Goal: Task Accomplishment & Management: Manage account settings

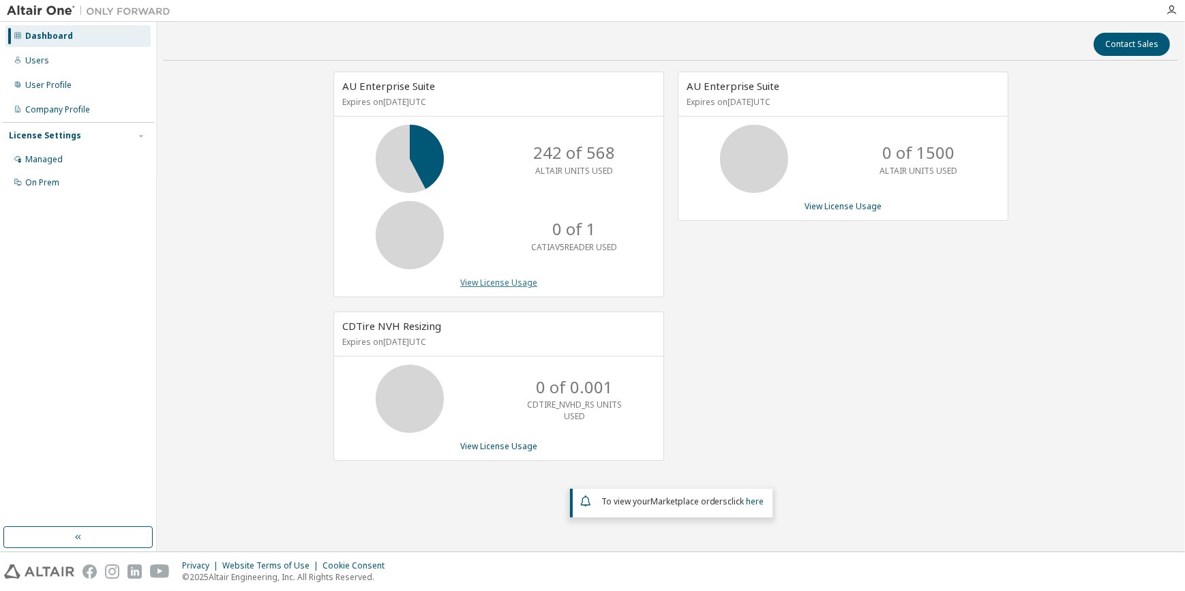
click at [500, 286] on link "View License Usage" at bounding box center [498, 283] width 77 height 12
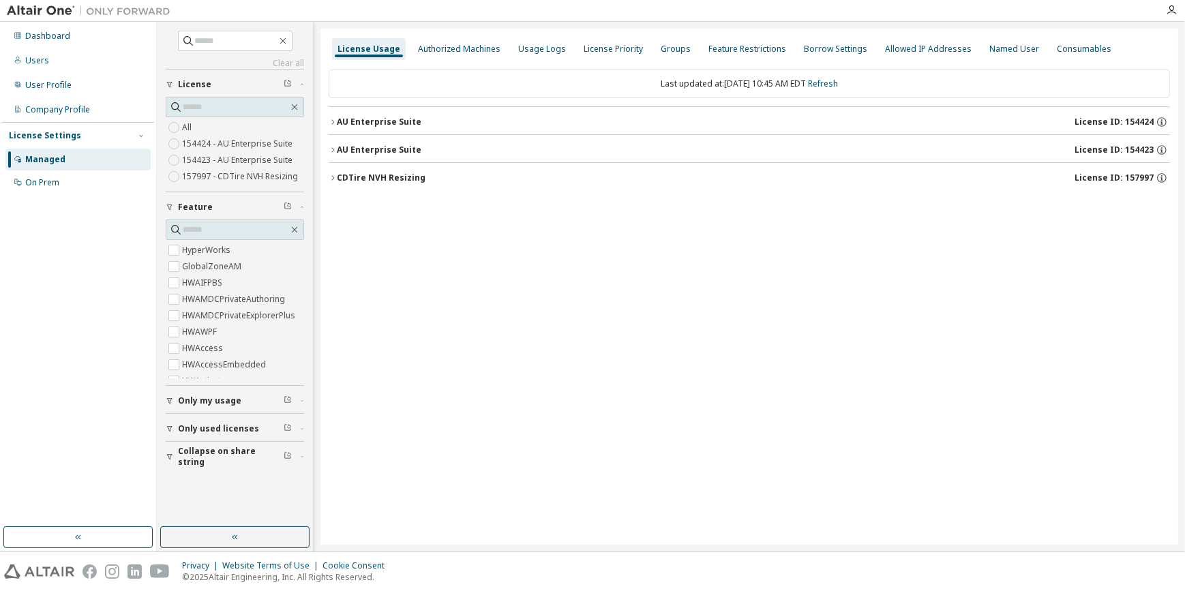
click at [331, 118] on icon "button" at bounding box center [333, 122] width 8 height 8
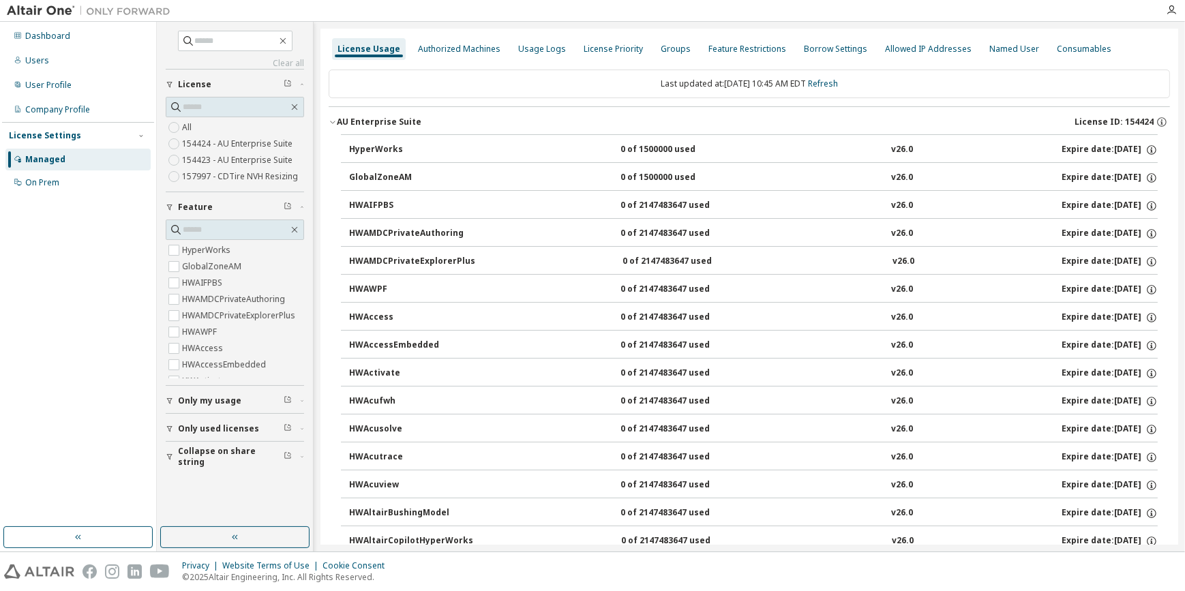
click at [331, 118] on icon "button" at bounding box center [333, 122] width 8 height 8
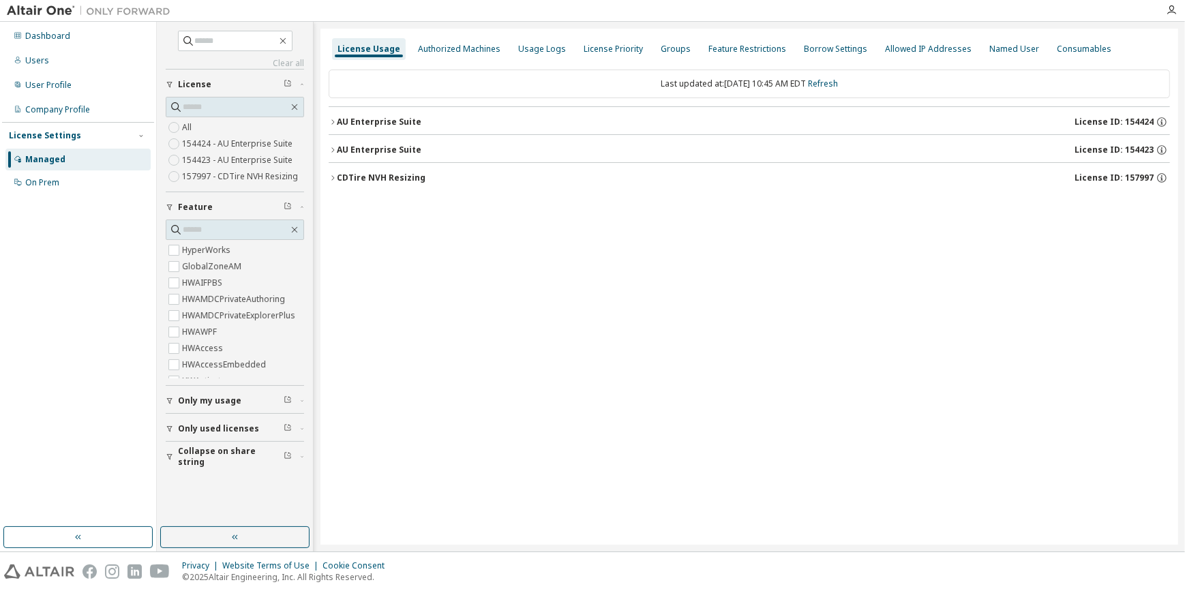
click at [331, 149] on icon "button" at bounding box center [333, 150] width 8 height 8
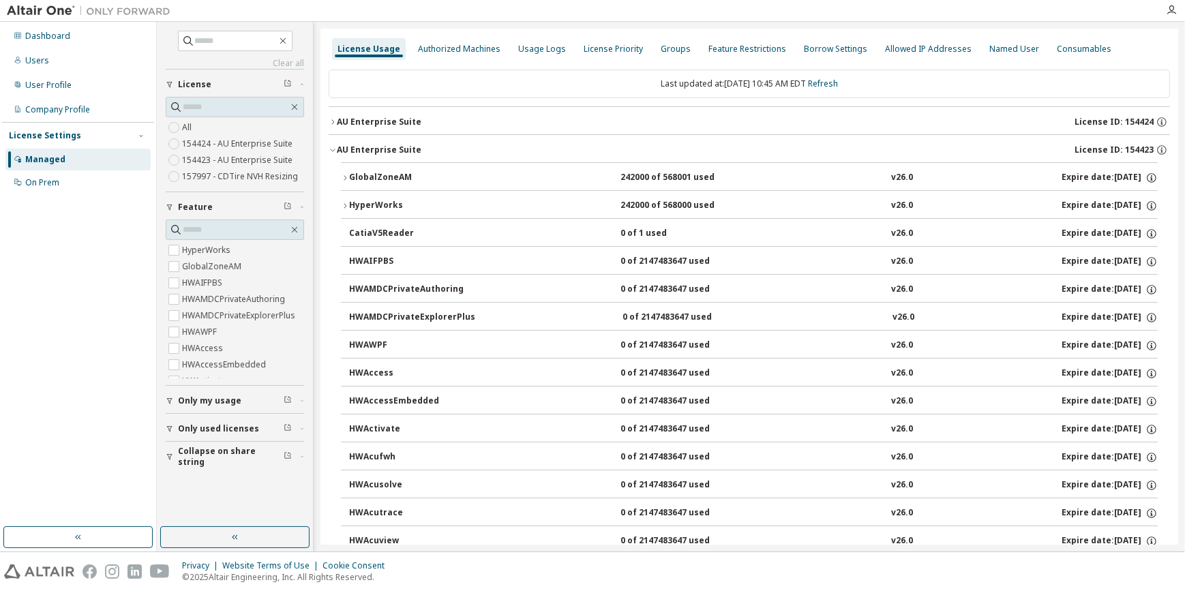
click at [345, 177] on icon "button" at bounding box center [345, 178] width 8 height 8
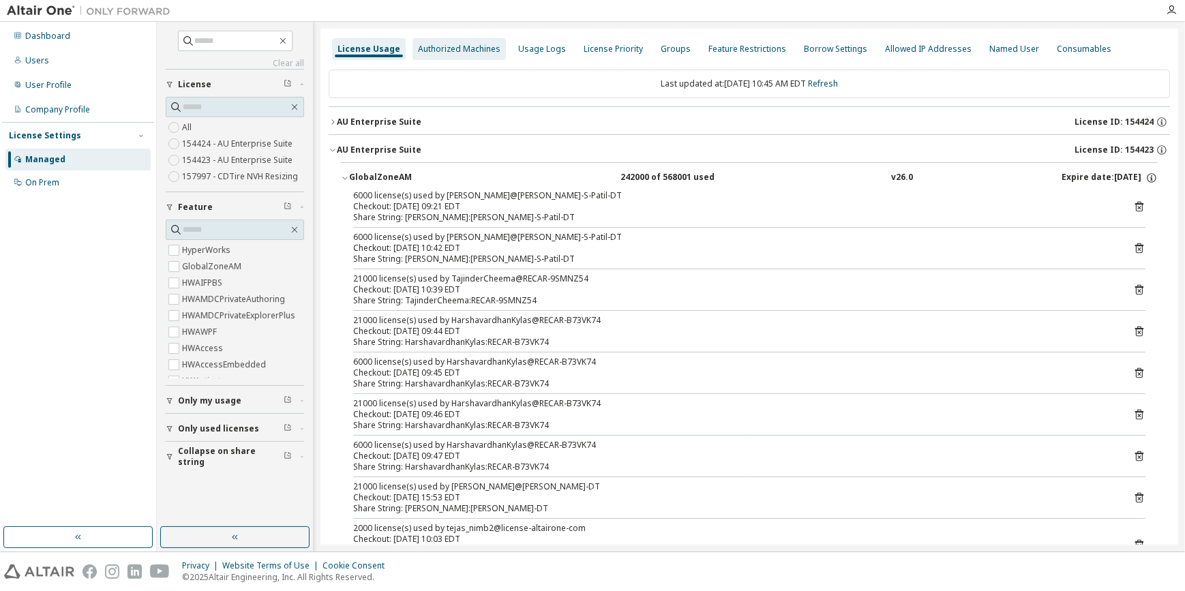
click at [440, 50] on div "Authorized Machines" at bounding box center [459, 49] width 82 height 11
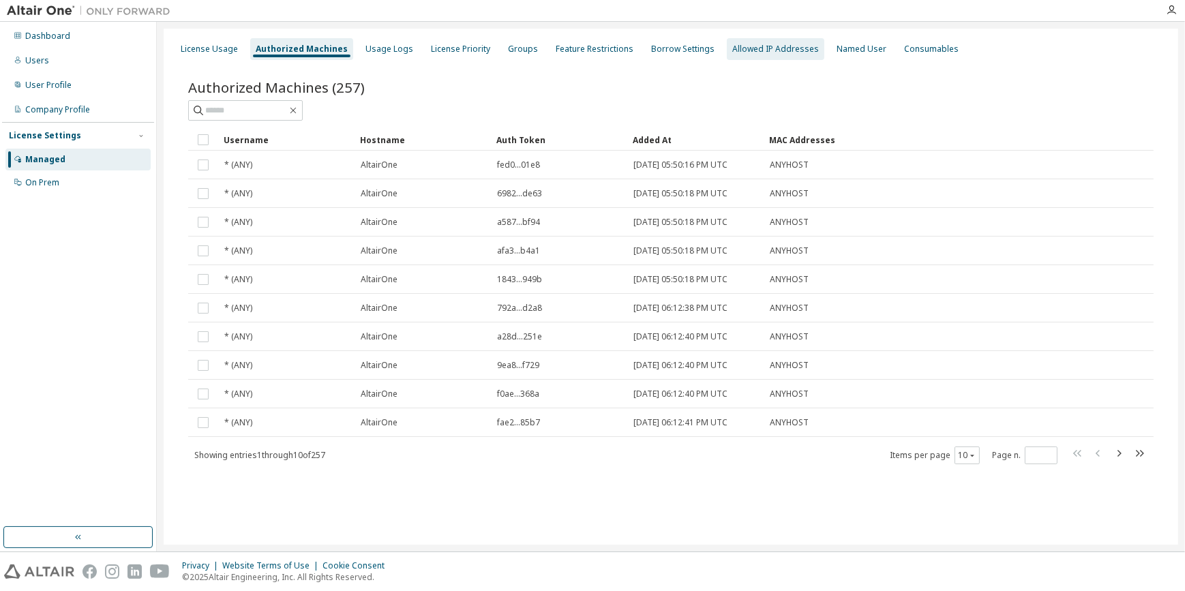
click at [736, 49] on div "Allowed IP Addresses" at bounding box center [775, 49] width 87 height 11
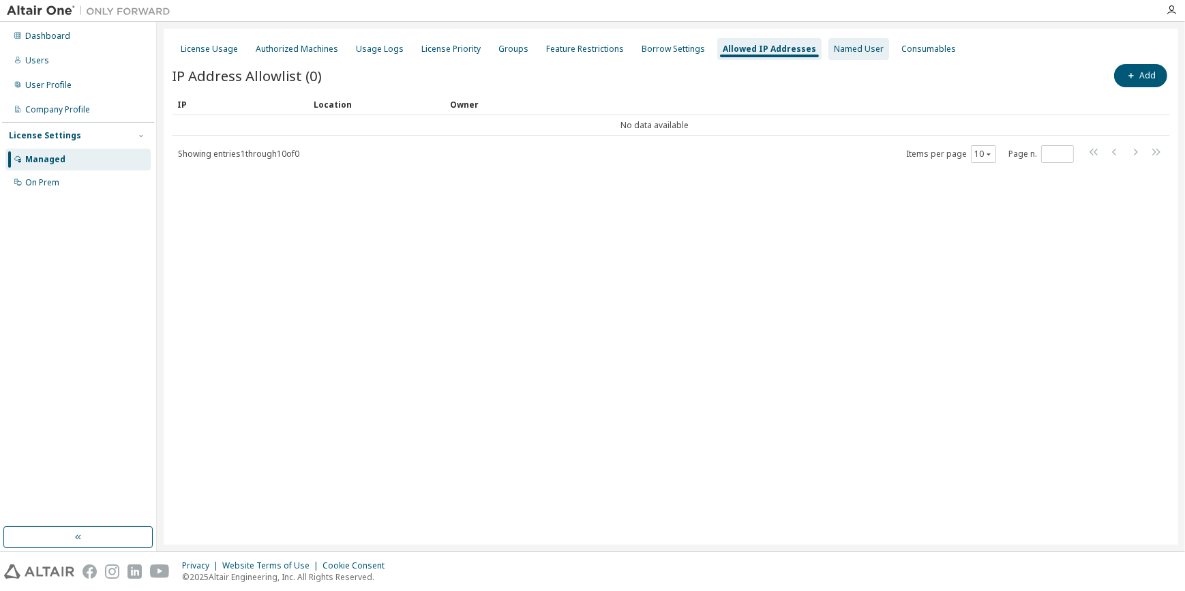
click at [842, 48] on div "Named User" at bounding box center [859, 49] width 50 height 11
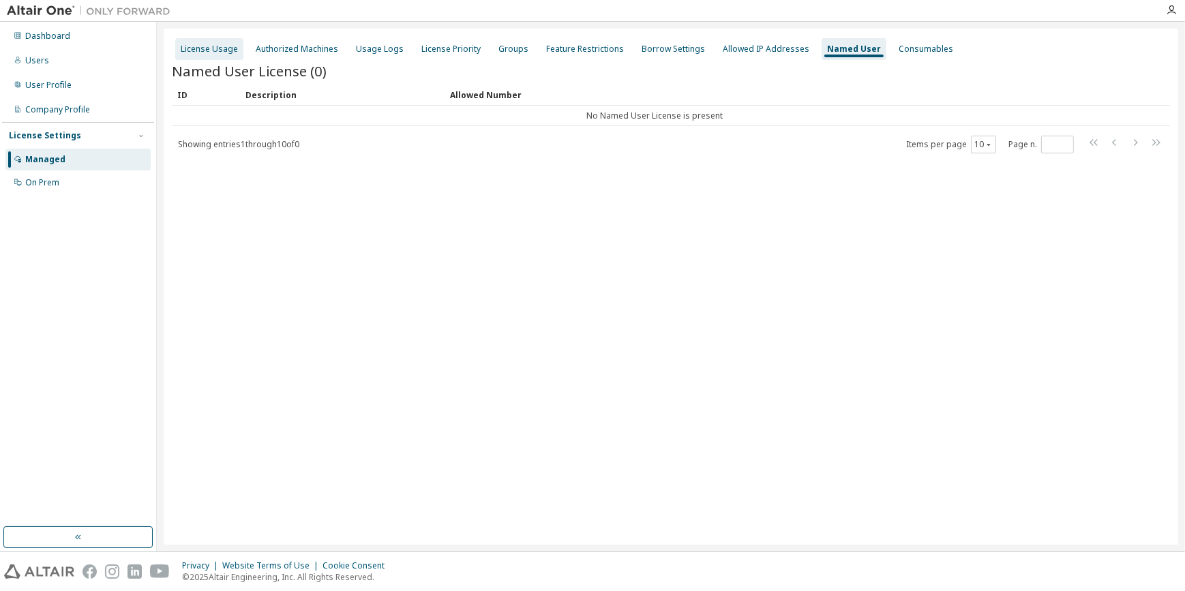
click at [206, 46] on div "License Usage" at bounding box center [209, 49] width 57 height 11
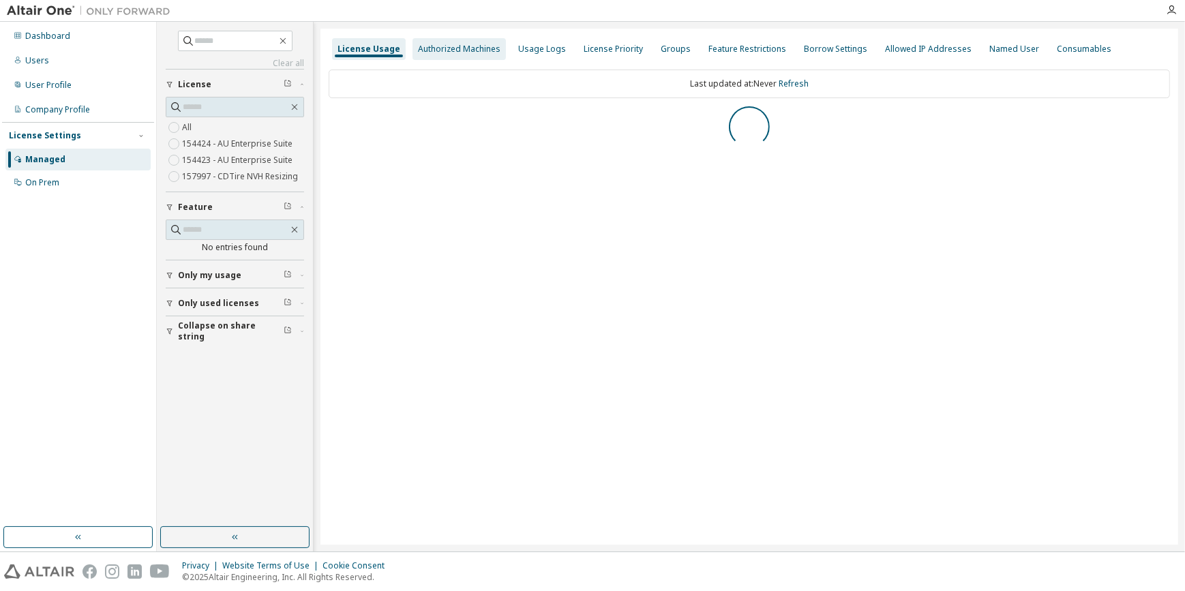
click at [450, 48] on div "Authorized Machines" at bounding box center [459, 49] width 82 height 11
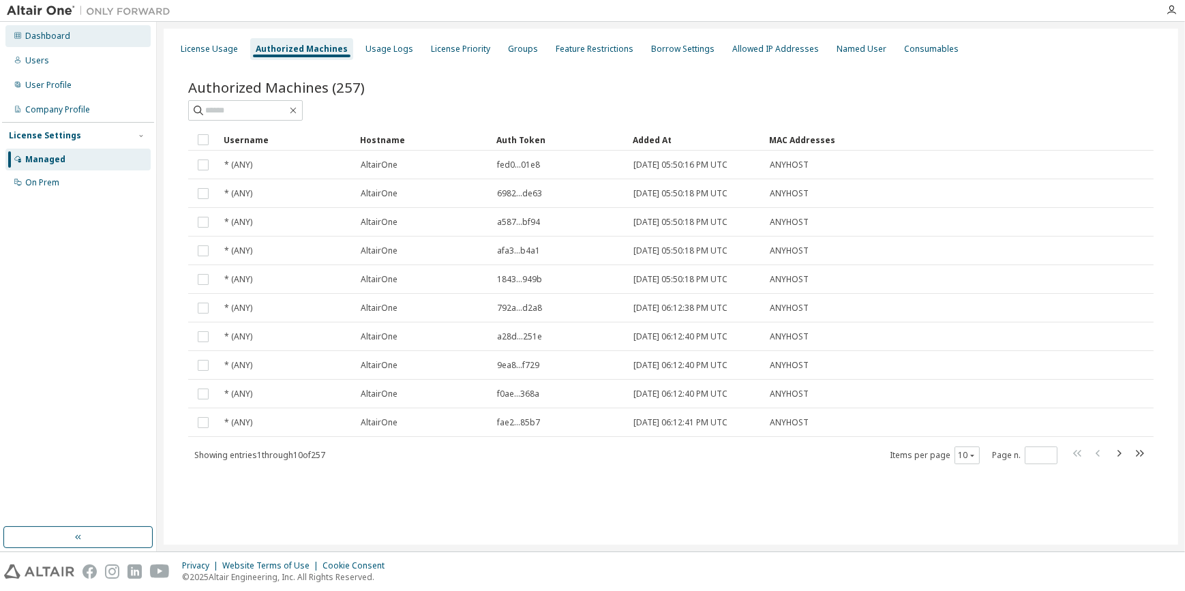
click at [40, 34] on div "Dashboard" at bounding box center [47, 36] width 45 height 11
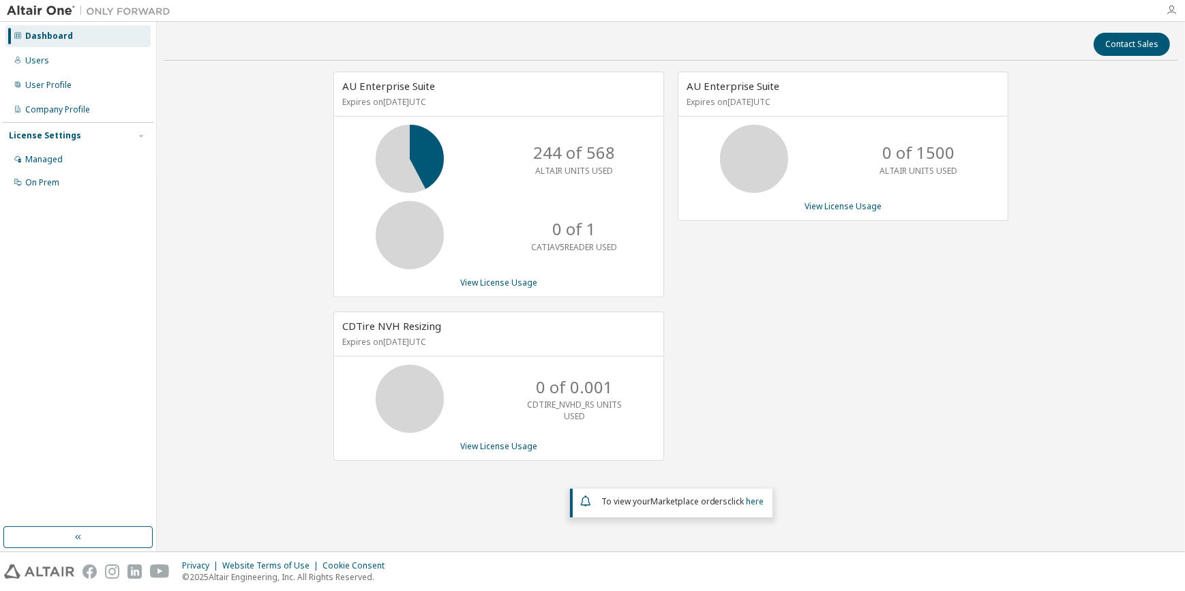
click at [1174, 9] on icon "button" at bounding box center [1171, 10] width 11 height 11
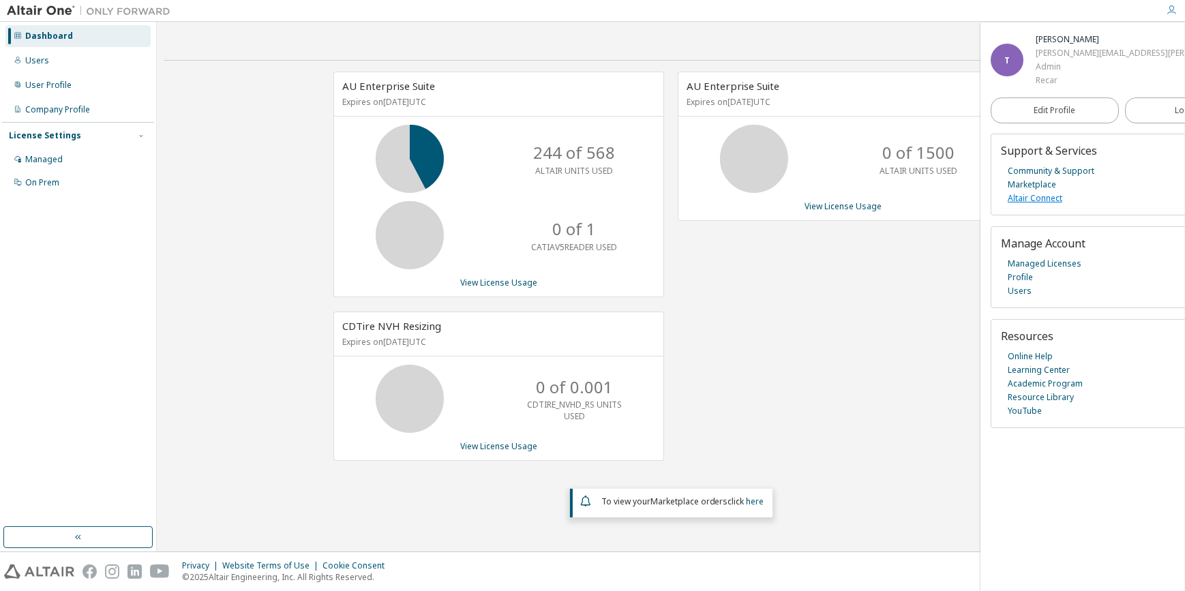
click at [1037, 195] on link "Altair Connect" at bounding box center [1034, 199] width 55 height 14
click at [32, 83] on div "User Profile" at bounding box center [48, 85] width 46 height 11
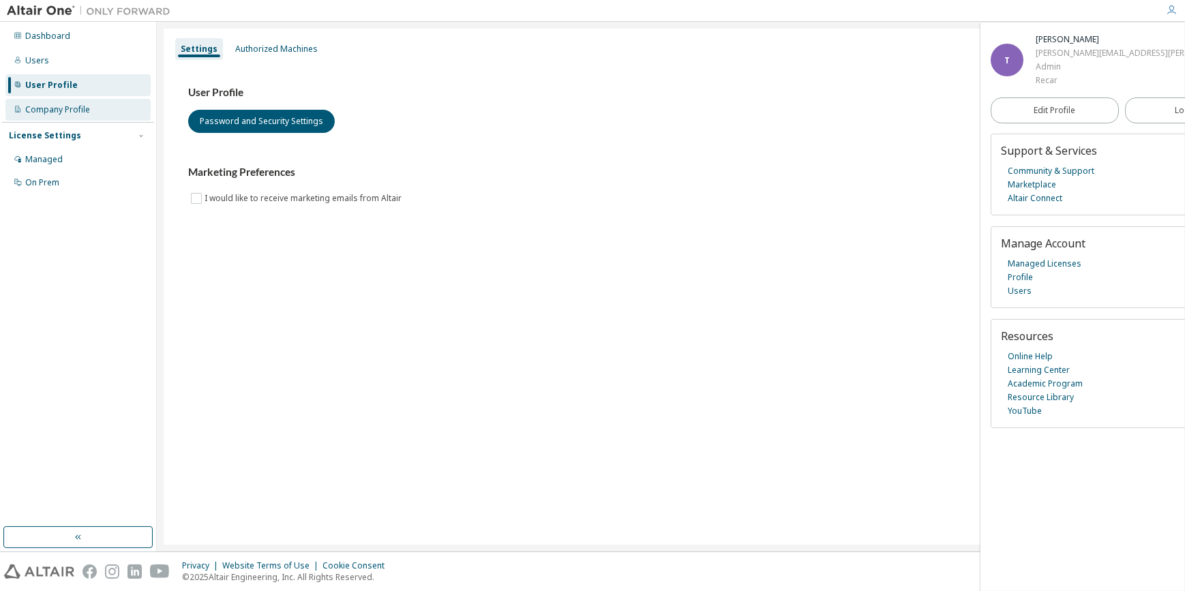
click at [31, 107] on div "Company Profile" at bounding box center [57, 109] width 65 height 11
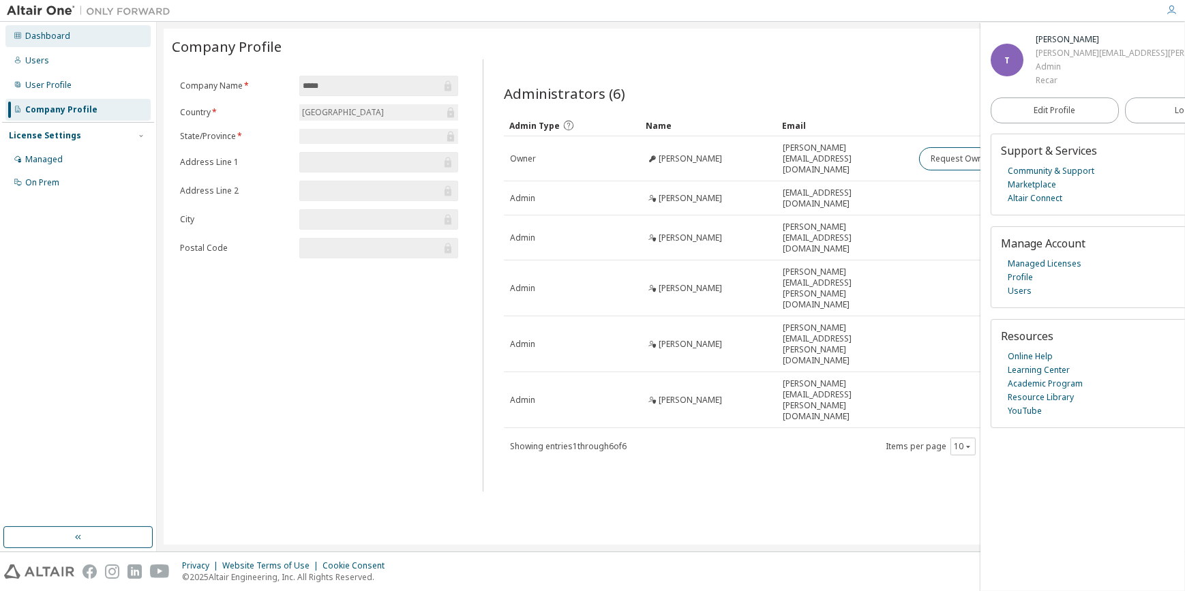
click at [44, 37] on div "Dashboard" at bounding box center [47, 36] width 45 height 11
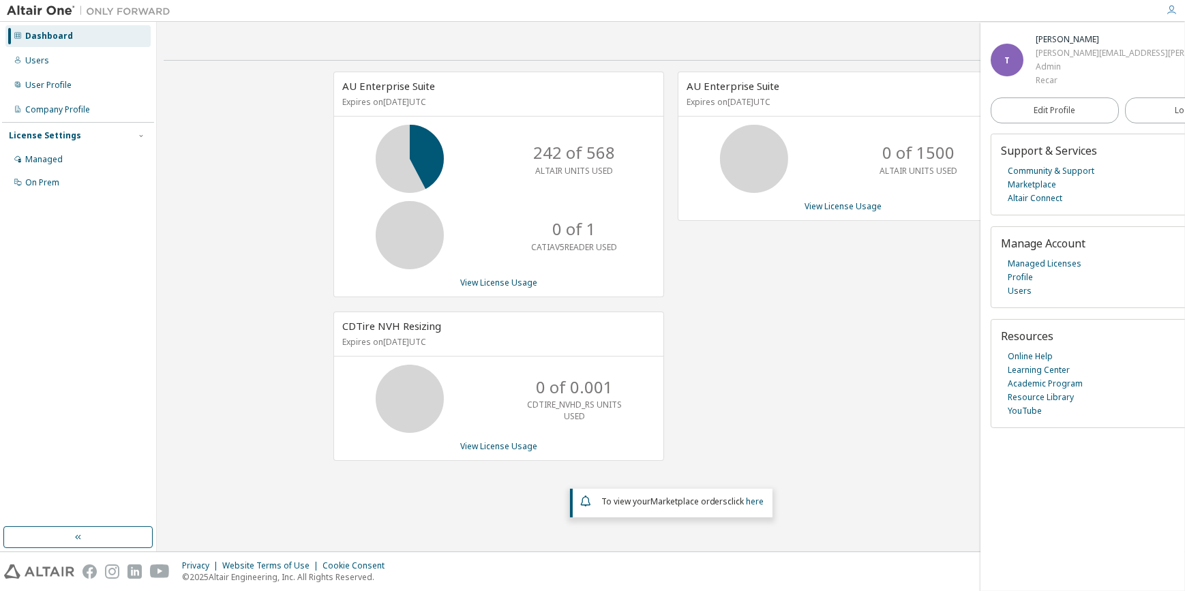
click at [806, 331] on div "AU Enterprise Suite Expires on December 15, 2025 UTC 0 of 1500 ALTAIR UNITS USE…" at bounding box center [836, 274] width 344 height 404
click at [33, 60] on div "Users" at bounding box center [37, 60] width 24 height 11
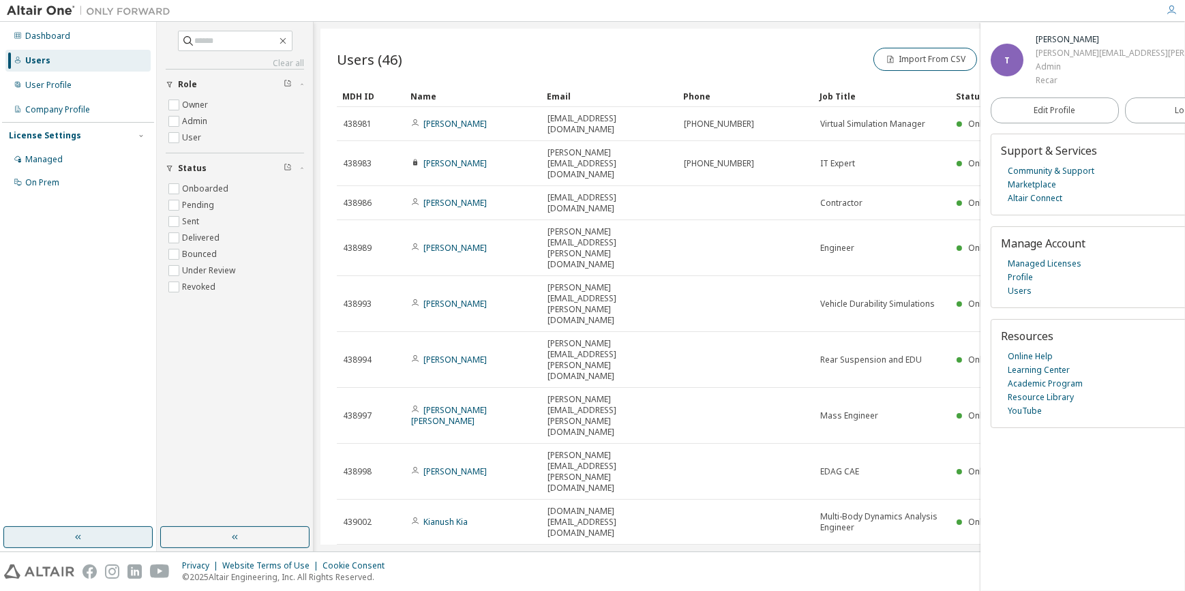
click at [95, 535] on button "button" at bounding box center [77, 537] width 149 height 22
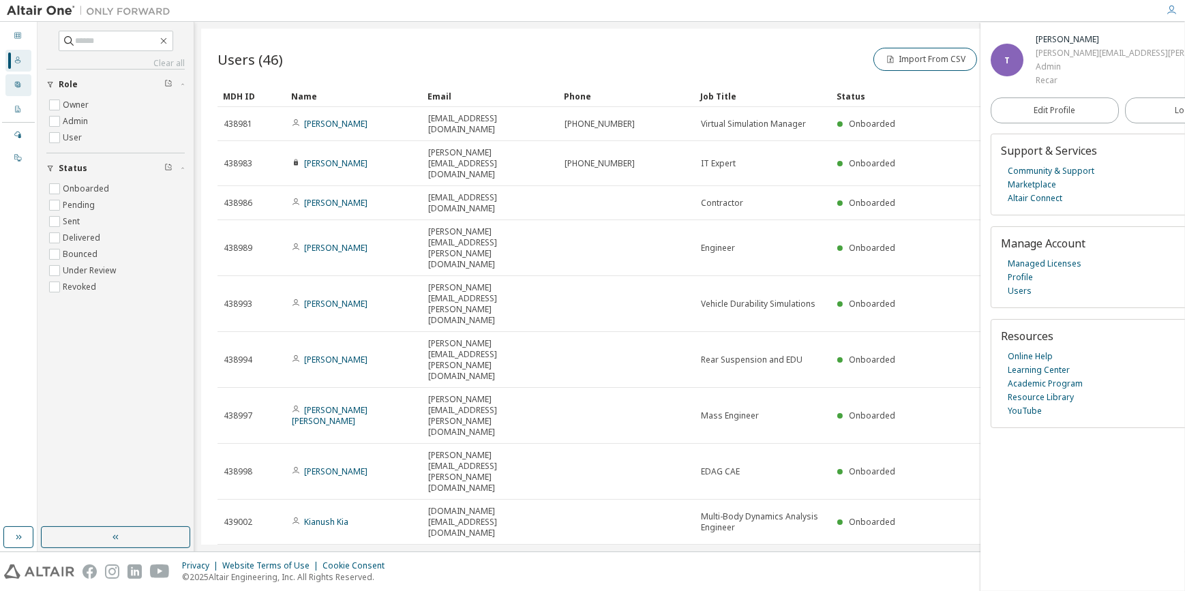
click at [11, 82] on div "User Profile" at bounding box center [18, 85] width 26 height 22
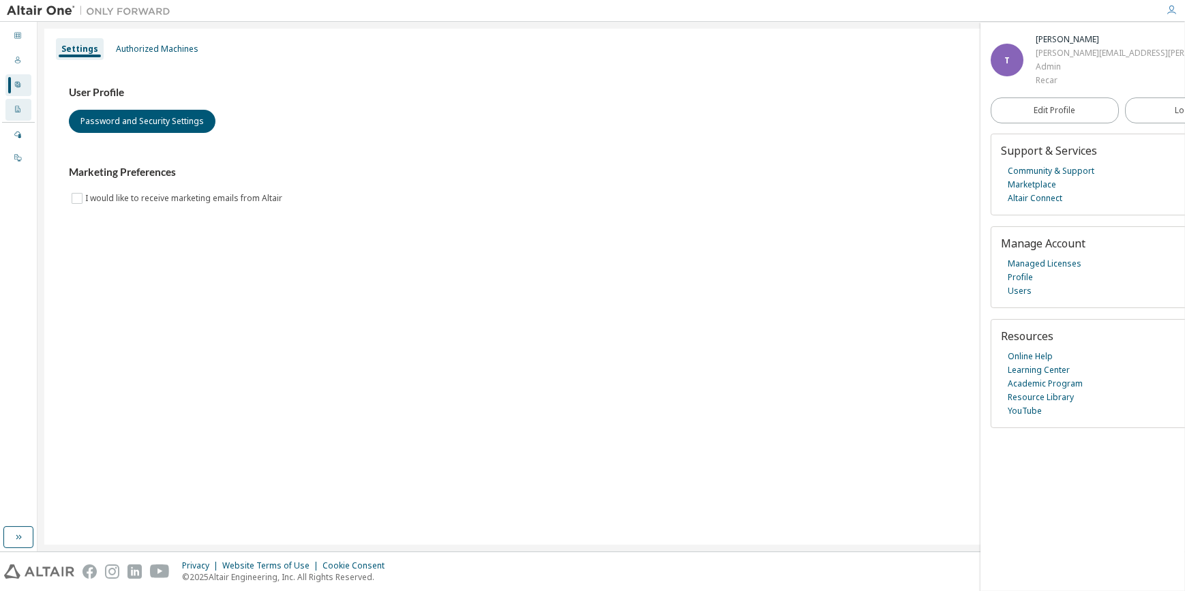
click at [18, 106] on icon at bounding box center [17, 109] width 5 height 7
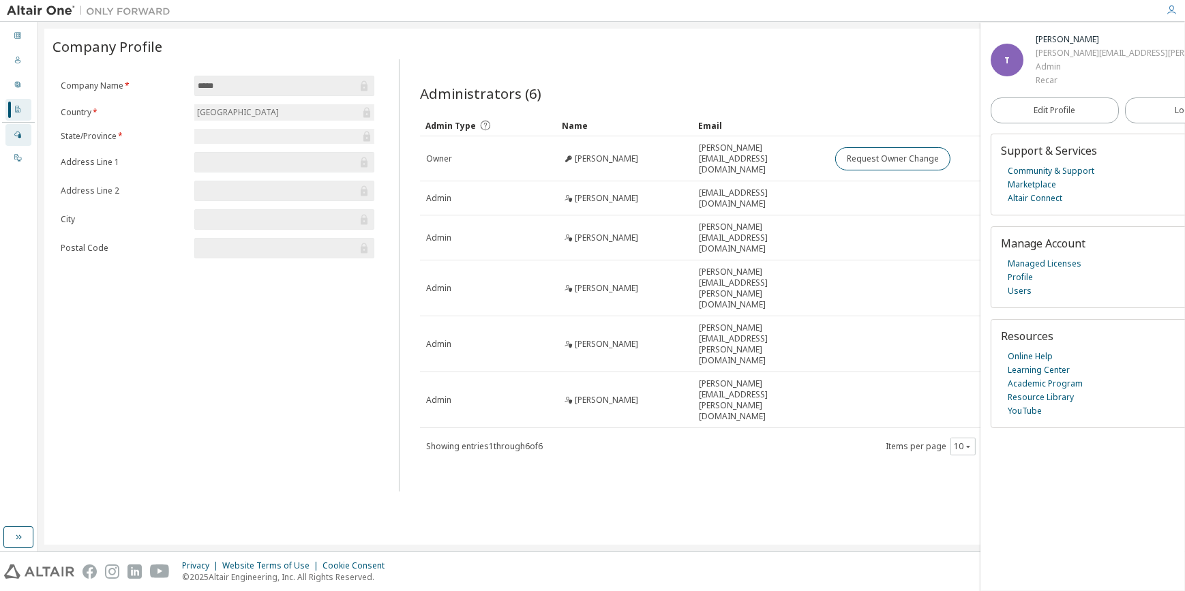
click at [18, 132] on icon at bounding box center [17, 135] width 7 height 7
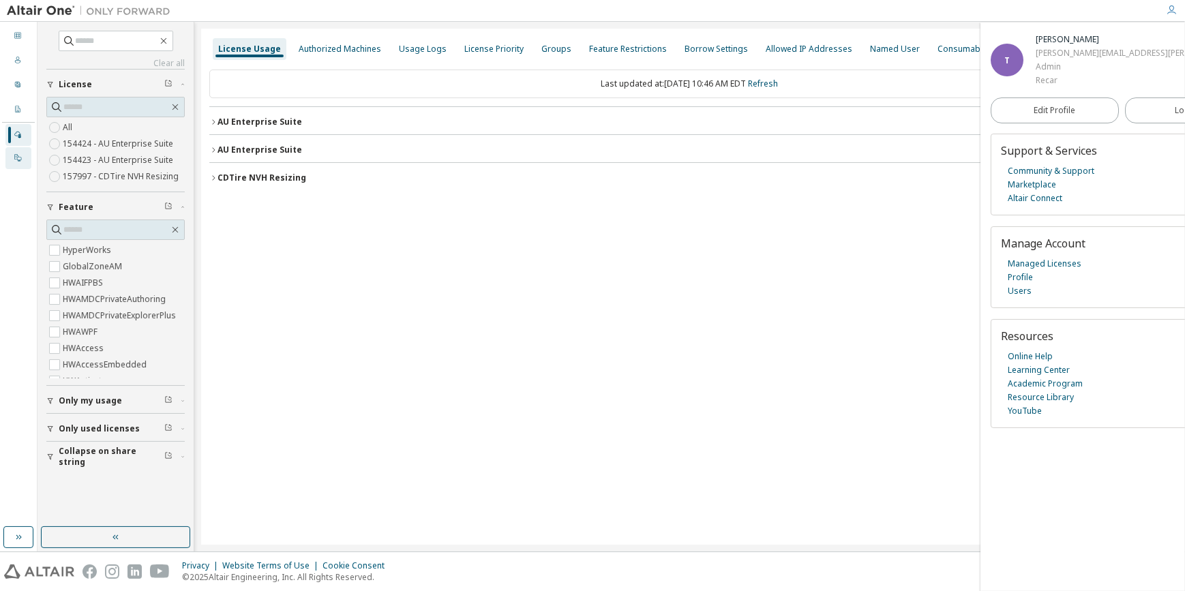
click at [17, 157] on icon at bounding box center [18, 157] width 8 height 8
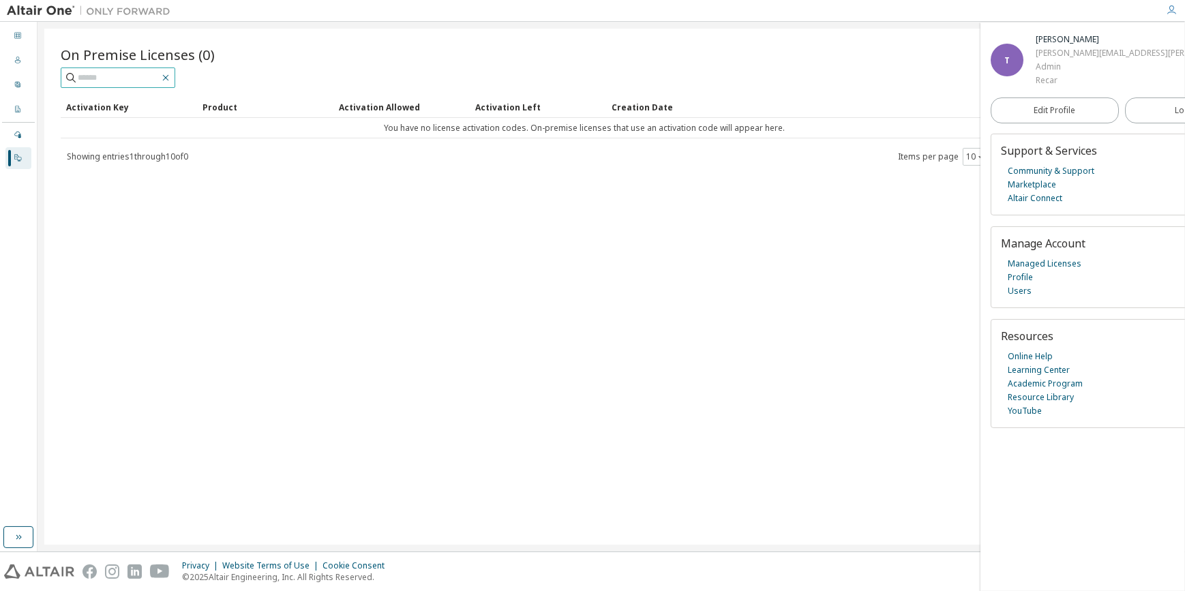
click at [172, 77] on button "button" at bounding box center [165, 78] width 12 height 12
click at [1043, 265] on link "Managed Licenses" at bounding box center [1044, 264] width 74 height 14
click at [1049, 262] on link "Managed Licenses" at bounding box center [1044, 264] width 74 height 14
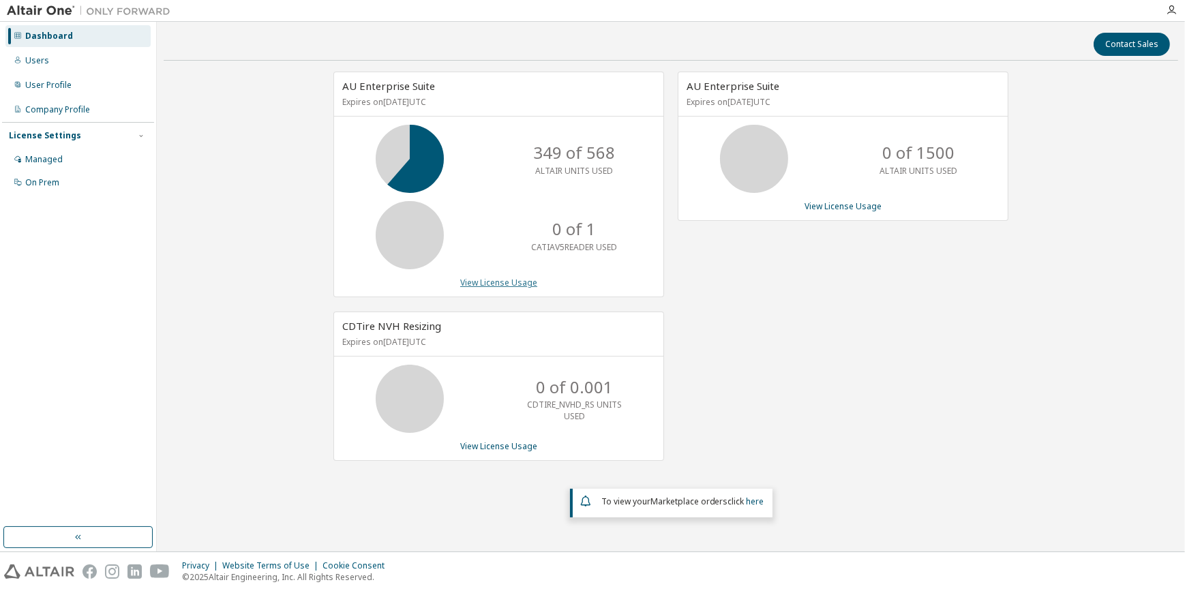
click at [490, 280] on link "View License Usage" at bounding box center [498, 283] width 77 height 12
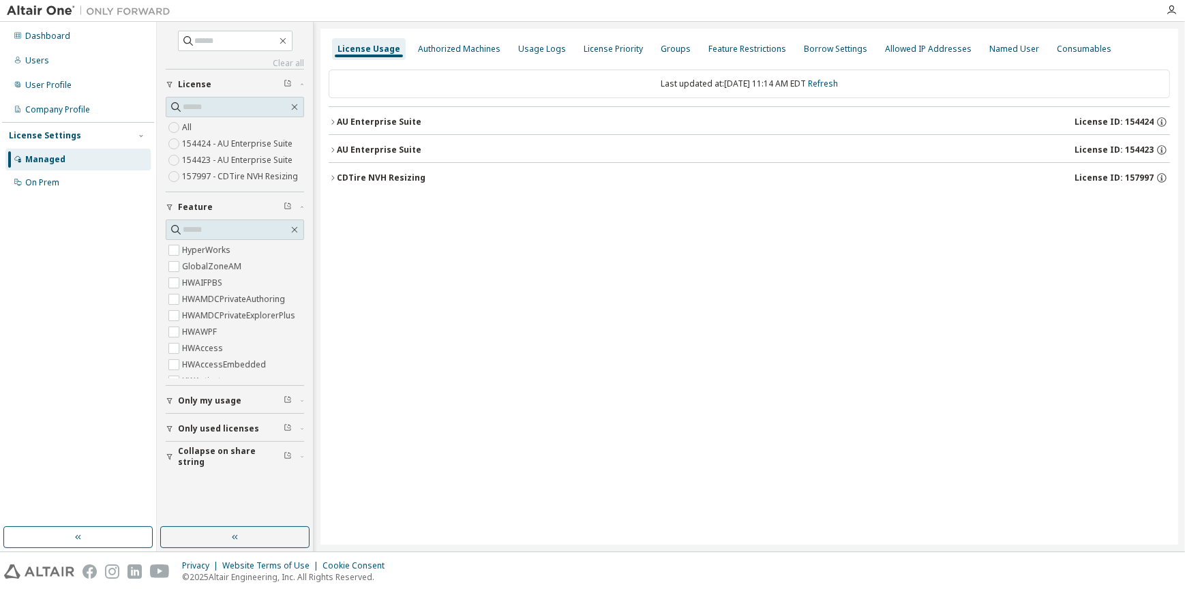
click at [331, 147] on icon "button" at bounding box center [333, 150] width 8 height 8
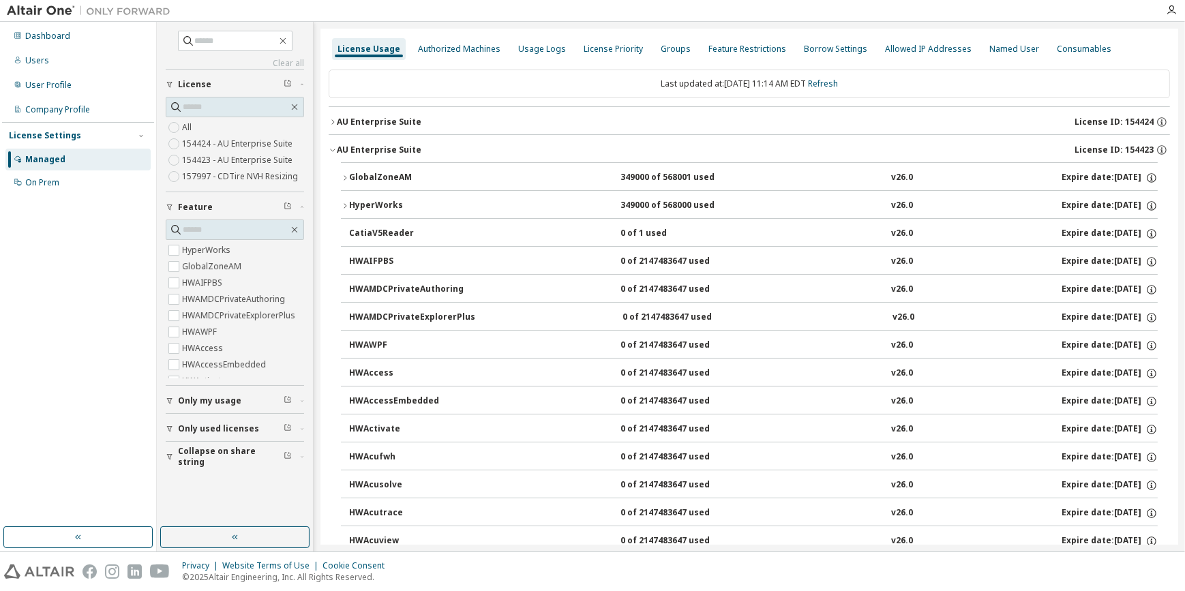
click at [343, 183] on button "GlobalZoneAM 349000 of 568001 used v26.0 Expire date: 2025-12-15" at bounding box center [749, 178] width 817 height 30
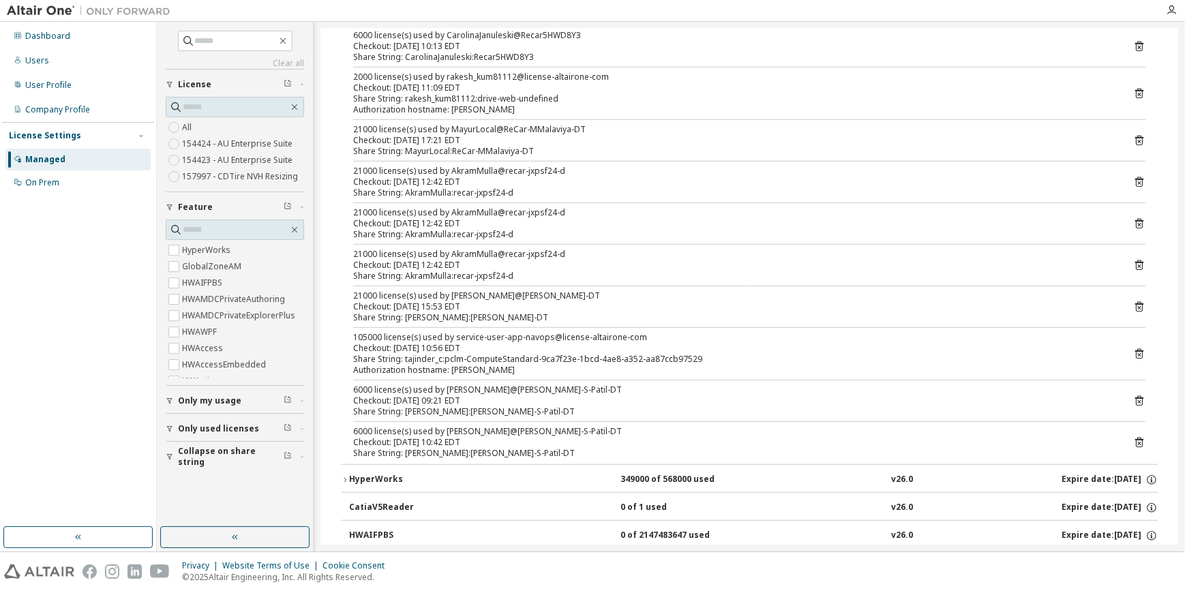
scroll to position [1549, 0]
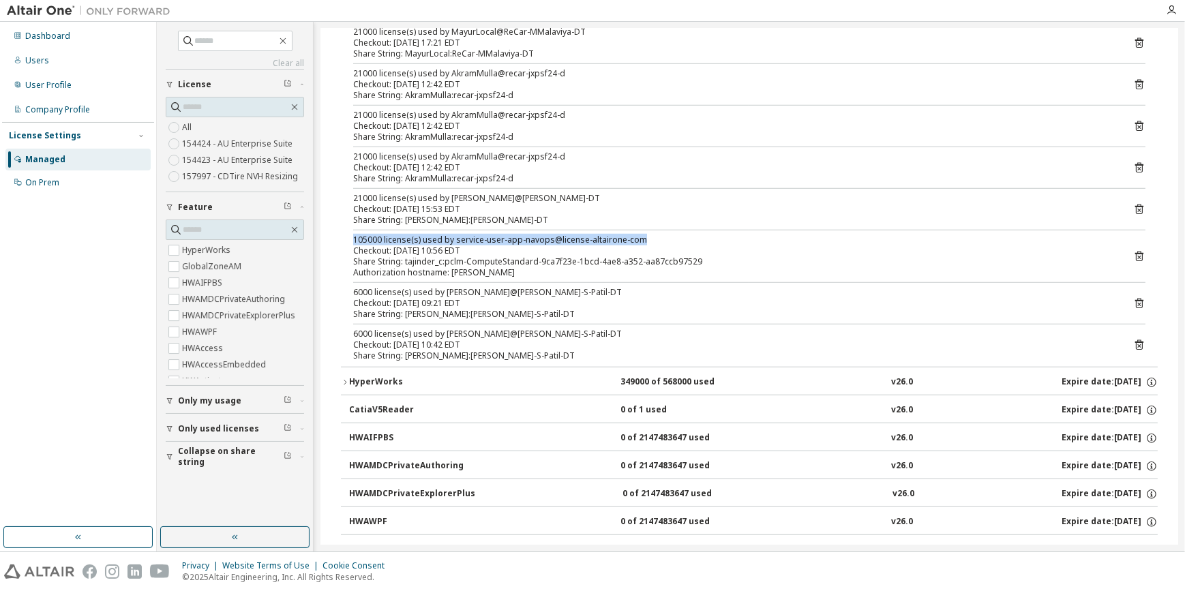
drag, startPoint x: 348, startPoint y: 233, endPoint x: 640, endPoint y: 236, distance: 291.7
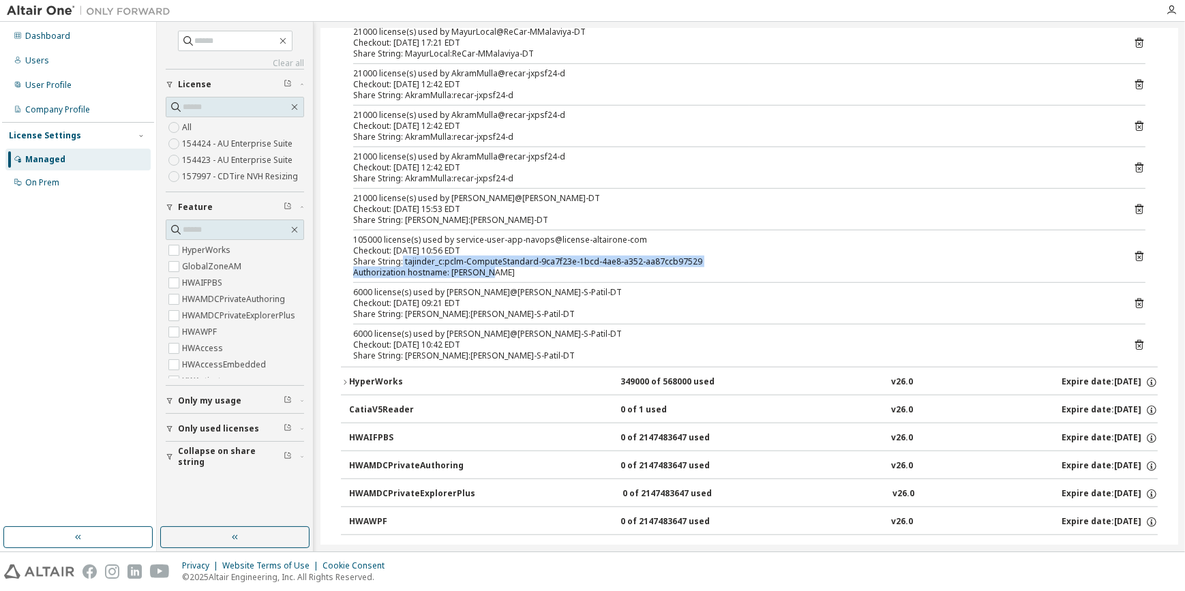
drag, startPoint x: 402, startPoint y: 257, endPoint x: 693, endPoint y: 264, distance: 290.5
click at [693, 264] on div "105000 license(s) used by service-user-app-navops@license-altairone-com Checkou…" at bounding box center [732, 256] width 759 height 44
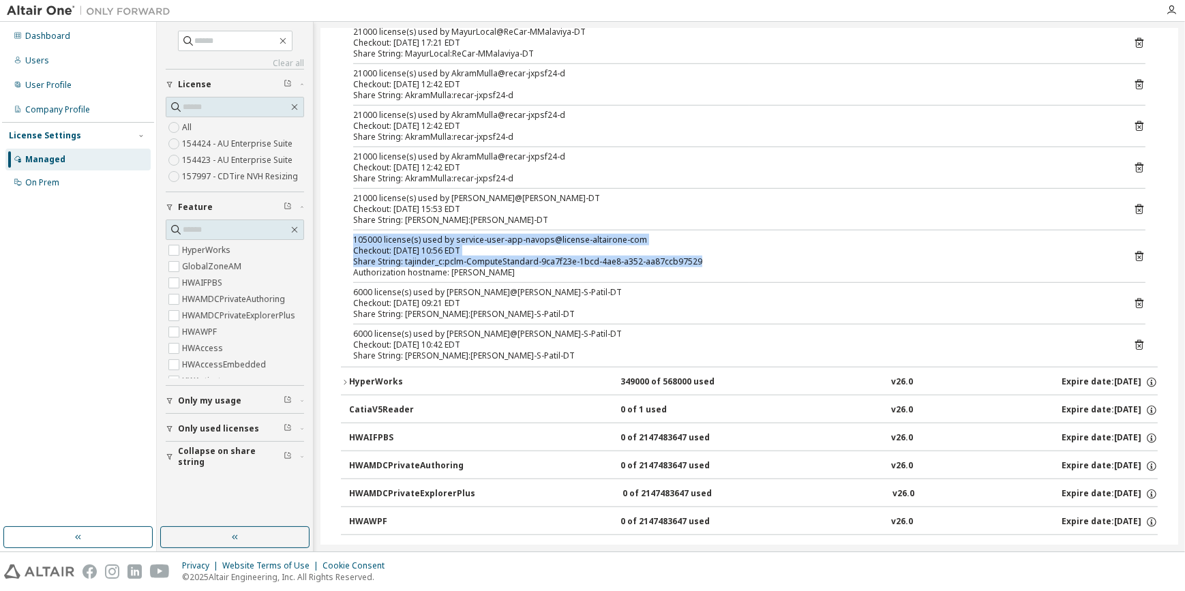
drag, startPoint x: 353, startPoint y: 234, endPoint x: 717, endPoint y: 256, distance: 364.6
click at [717, 256] on div "105000 license(s) used by service-user-app-navops@license-altairone-com Checkou…" at bounding box center [732, 256] width 759 height 44
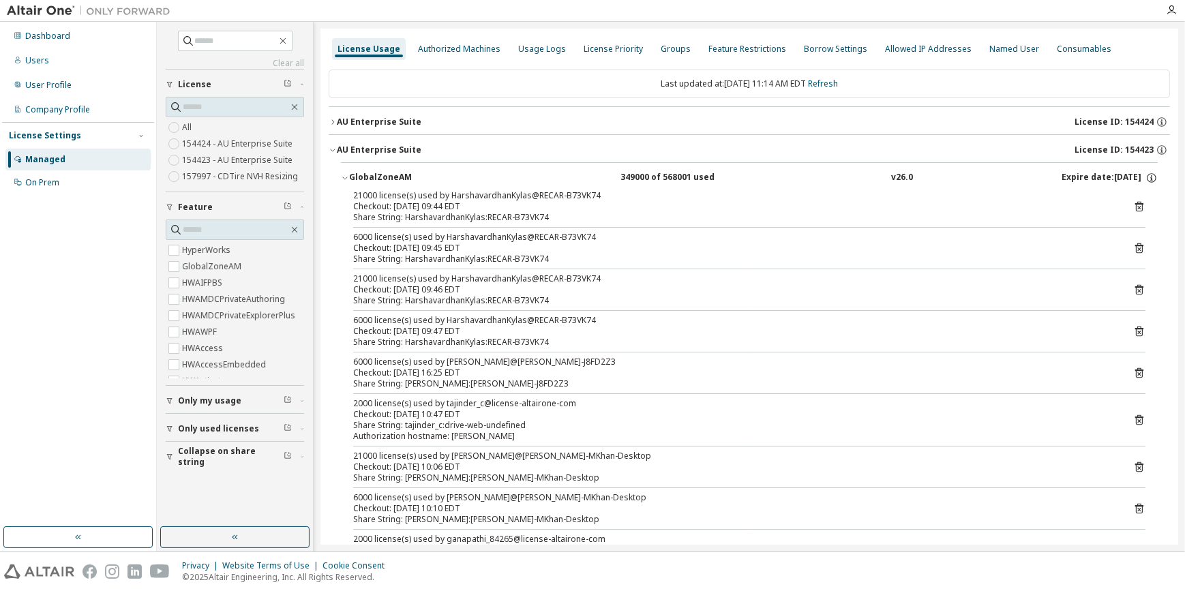
scroll to position [0, 0]
click at [351, 176] on div "GlobalZoneAM" at bounding box center [410, 178] width 123 height 12
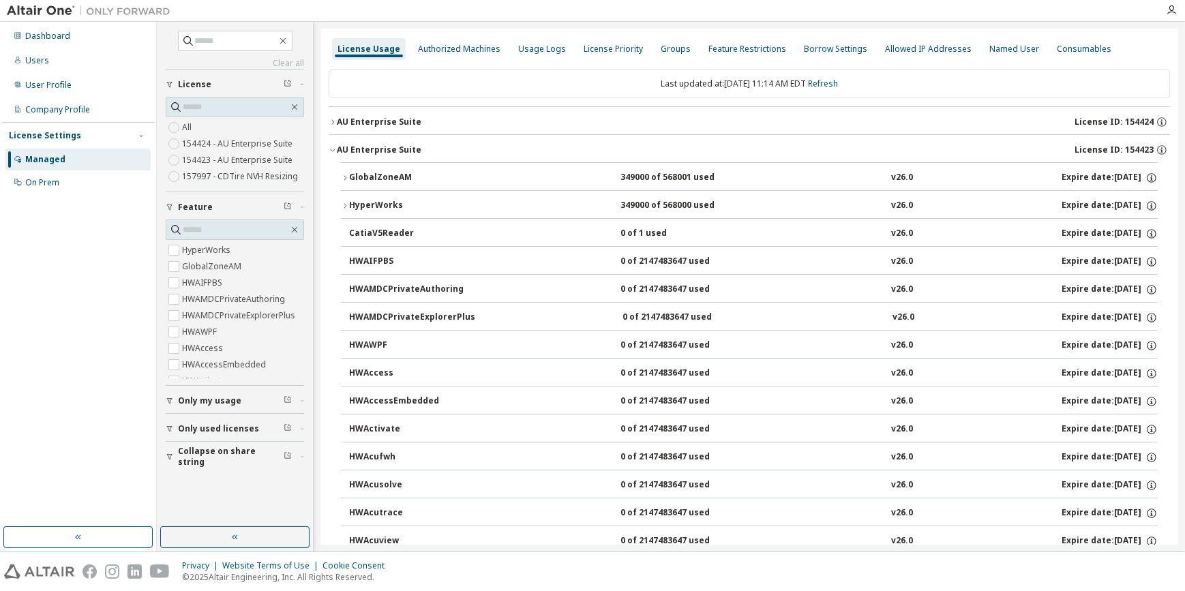
click at [333, 149] on icon "button" at bounding box center [332, 150] width 5 height 3
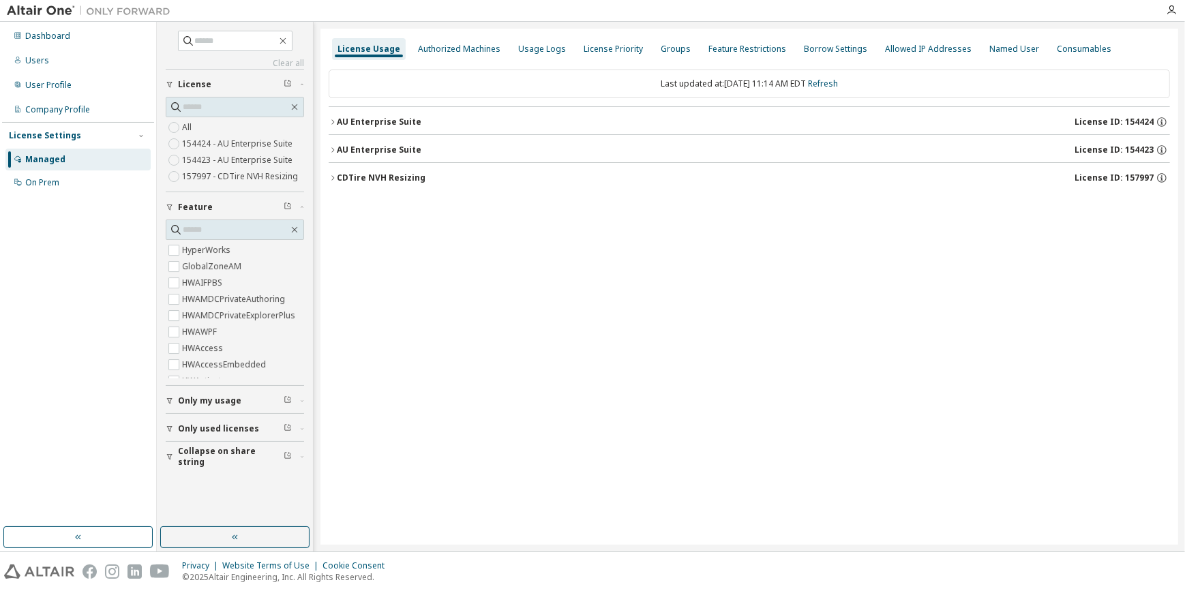
click at [333, 147] on icon "button" at bounding box center [333, 150] width 8 height 8
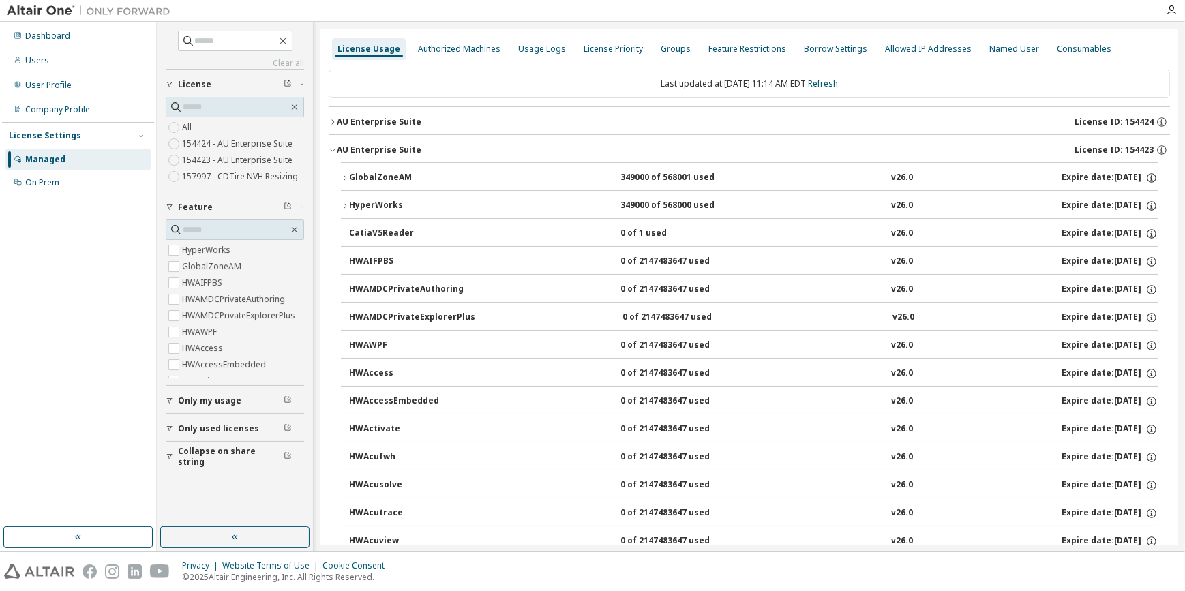
click at [347, 175] on icon "button" at bounding box center [345, 178] width 8 height 8
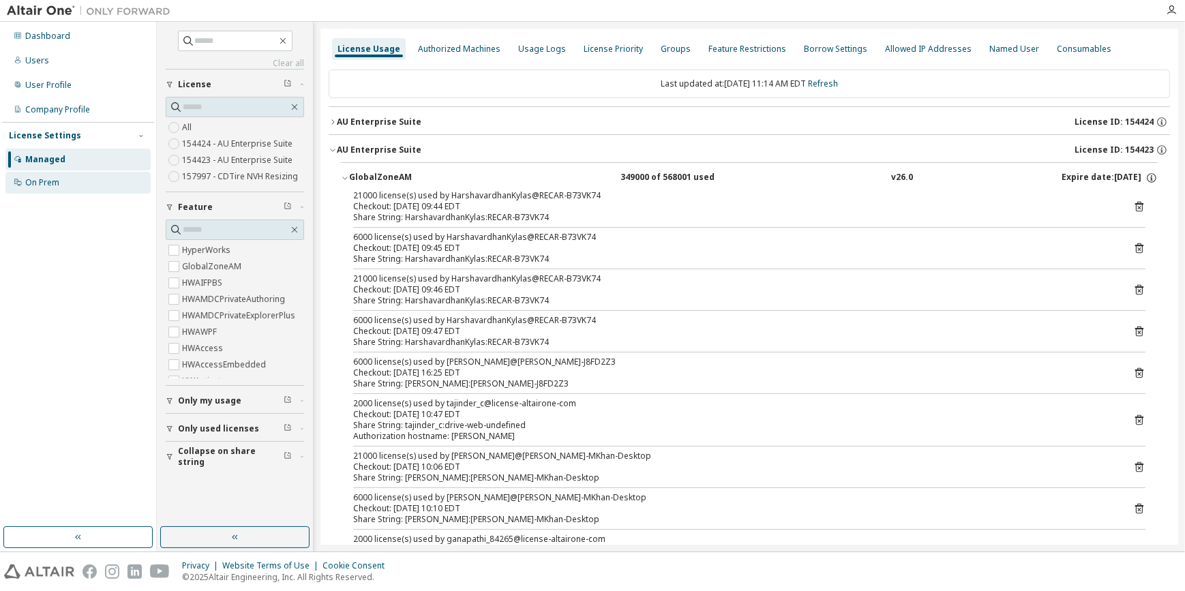
click at [46, 181] on div "On Prem" at bounding box center [42, 182] width 34 height 11
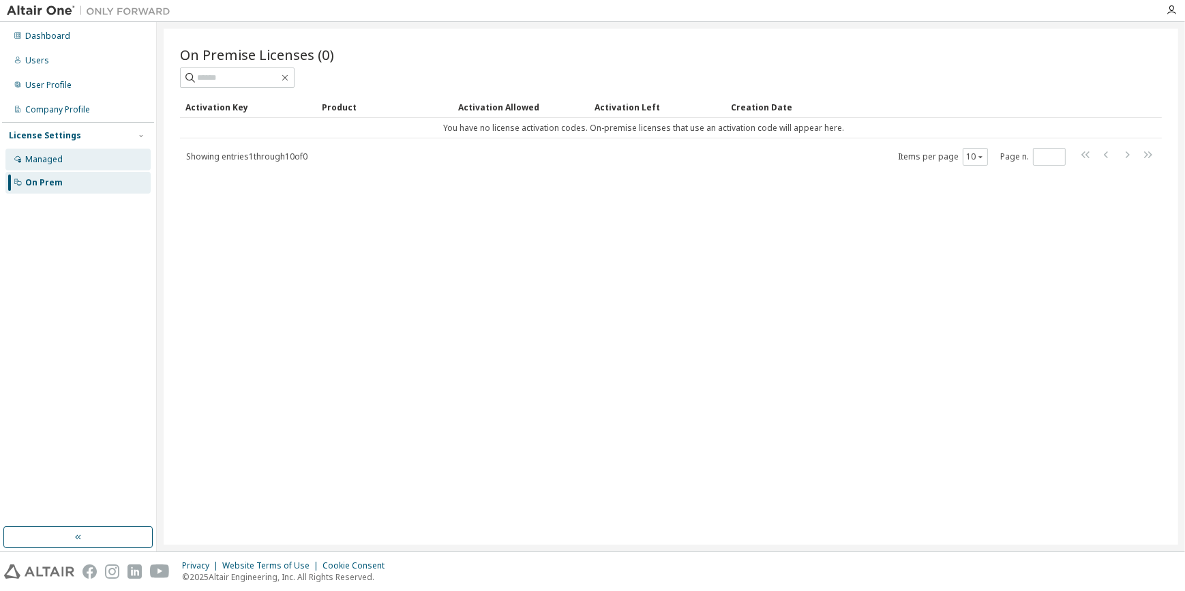
click at [37, 158] on div "Managed" at bounding box center [43, 159] width 37 height 11
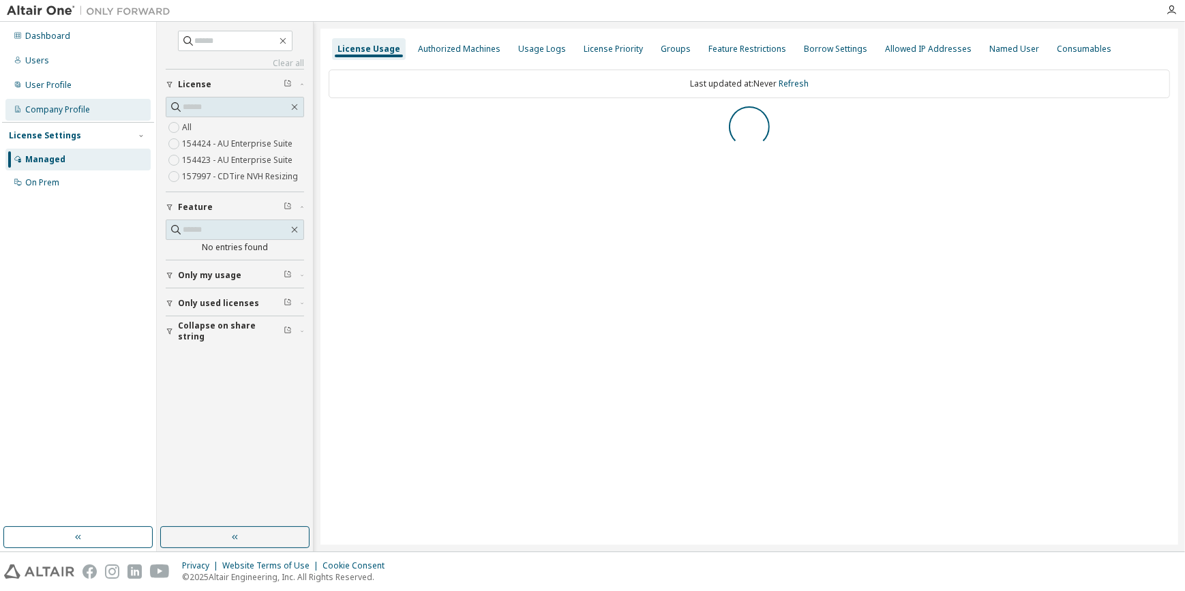
click at [42, 104] on div "Company Profile" at bounding box center [57, 109] width 65 height 11
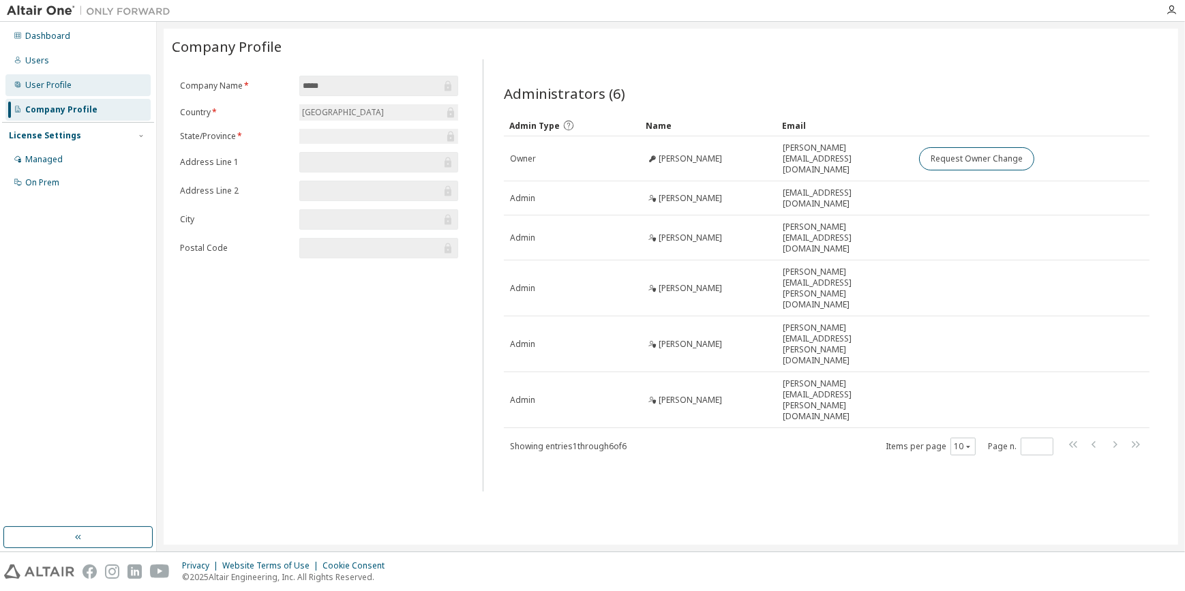
click at [46, 81] on div "User Profile" at bounding box center [48, 85] width 46 height 11
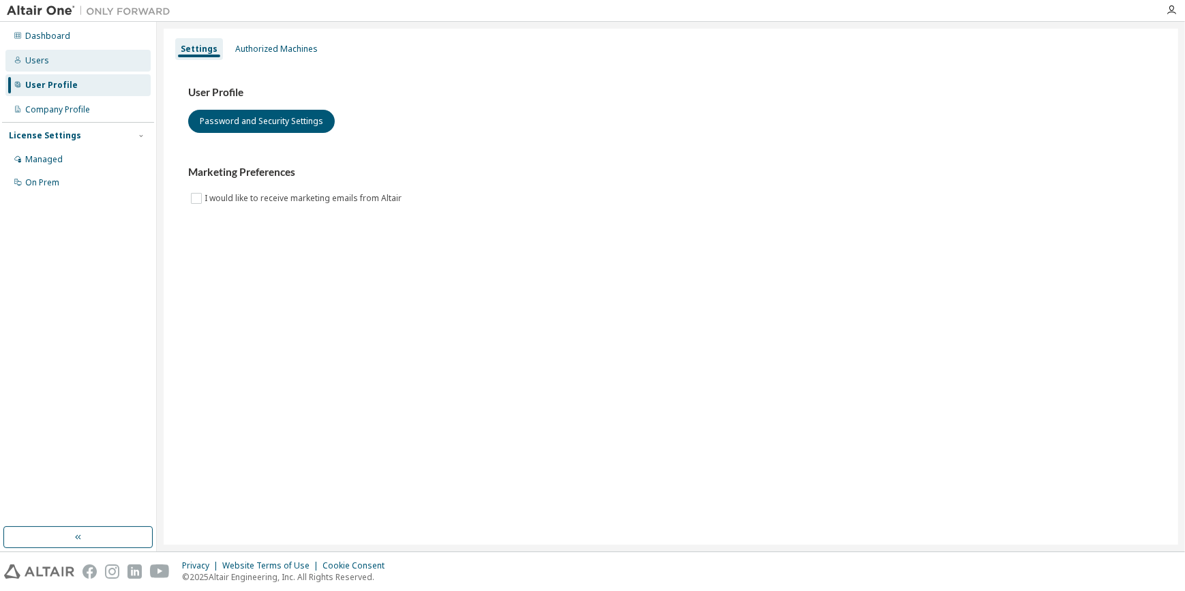
click at [31, 63] on div "Users" at bounding box center [37, 60] width 24 height 11
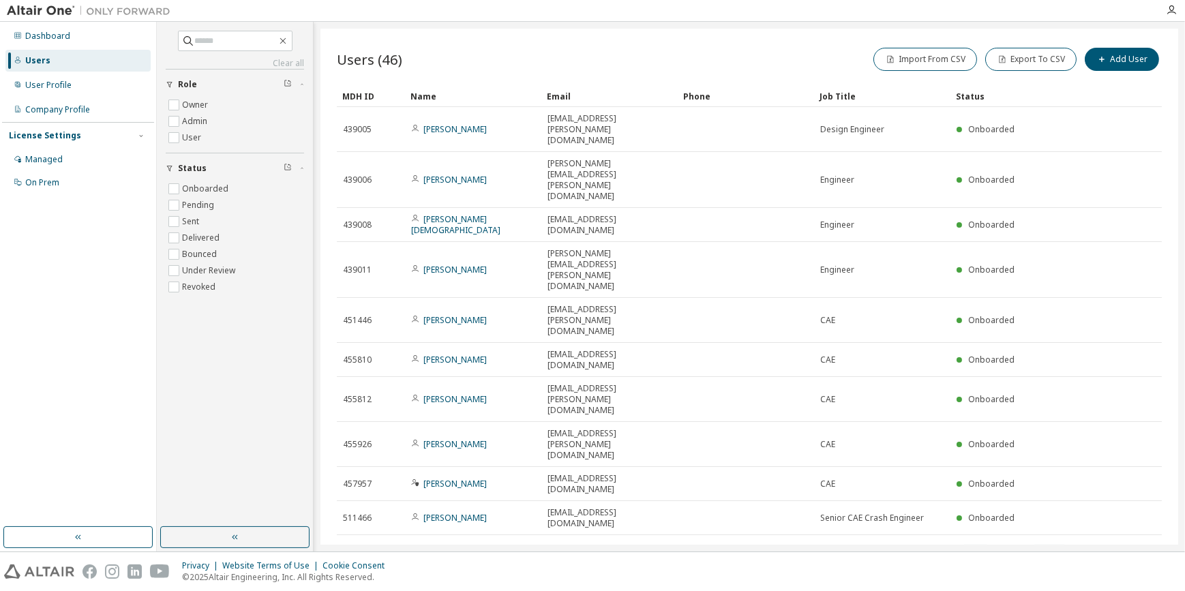
click at [1122, 543] on icon "button" at bounding box center [1127, 551] width 16 height 16
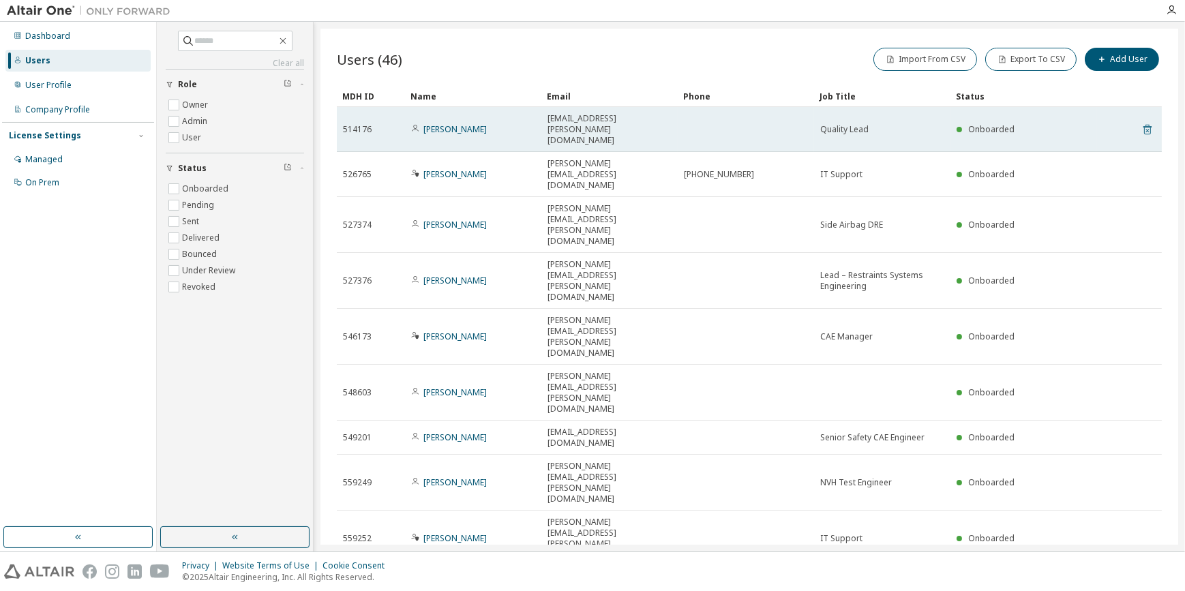
click at [1144, 125] on icon at bounding box center [1147, 130] width 8 height 10
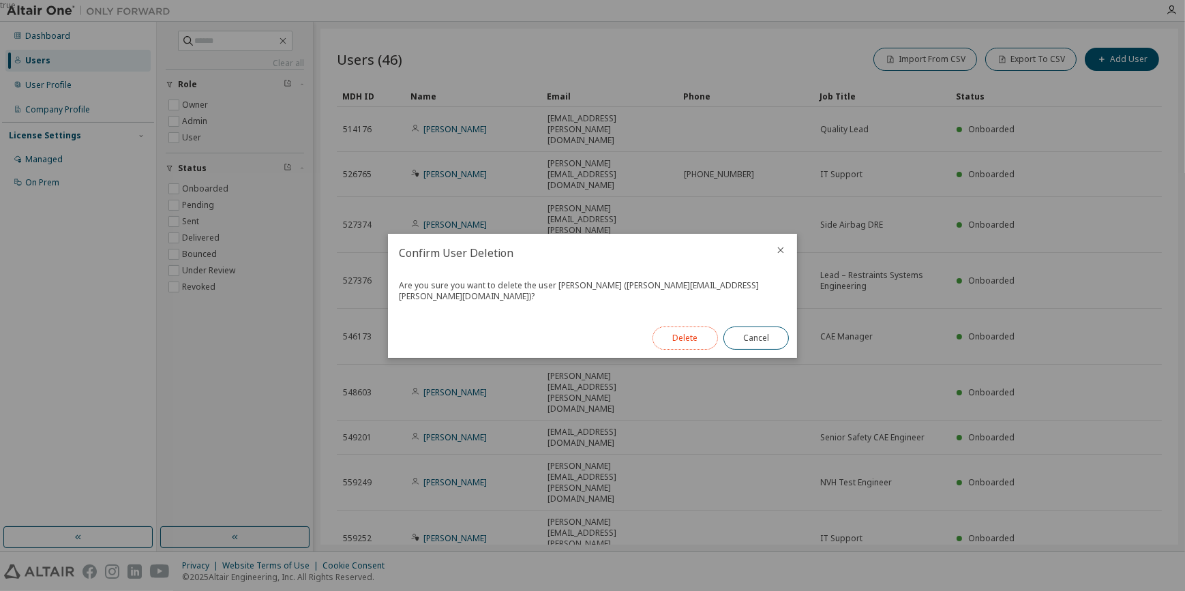
click at [681, 333] on button "Delete" at bounding box center [684, 337] width 65 height 23
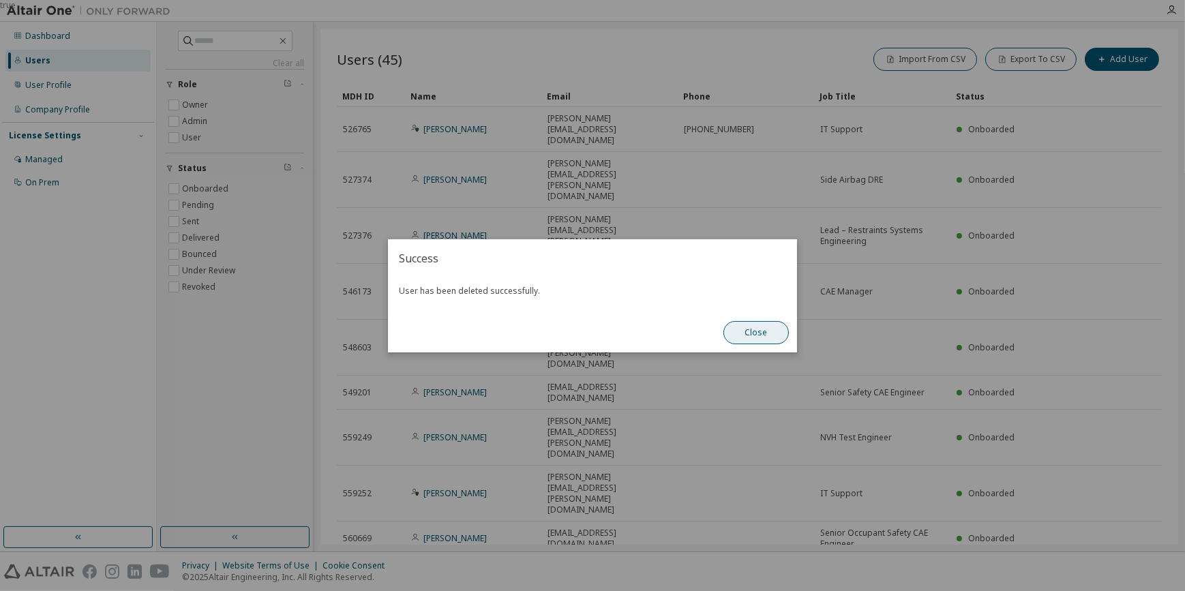
click at [757, 336] on button "Close" at bounding box center [755, 332] width 65 height 23
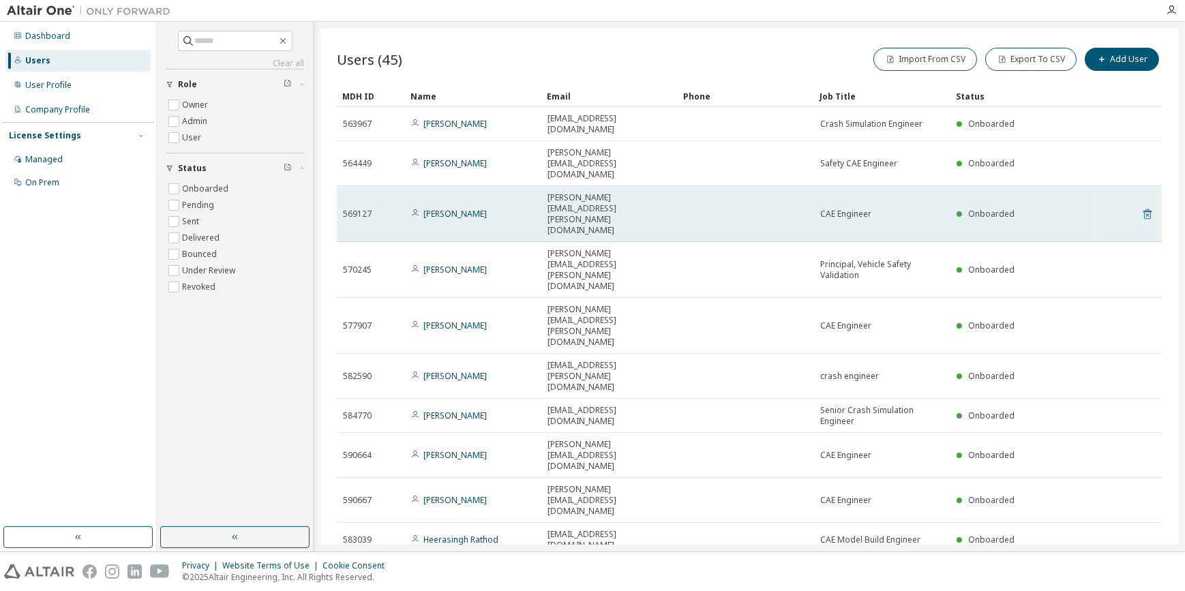
click at [1147, 206] on icon at bounding box center [1147, 214] width 12 height 16
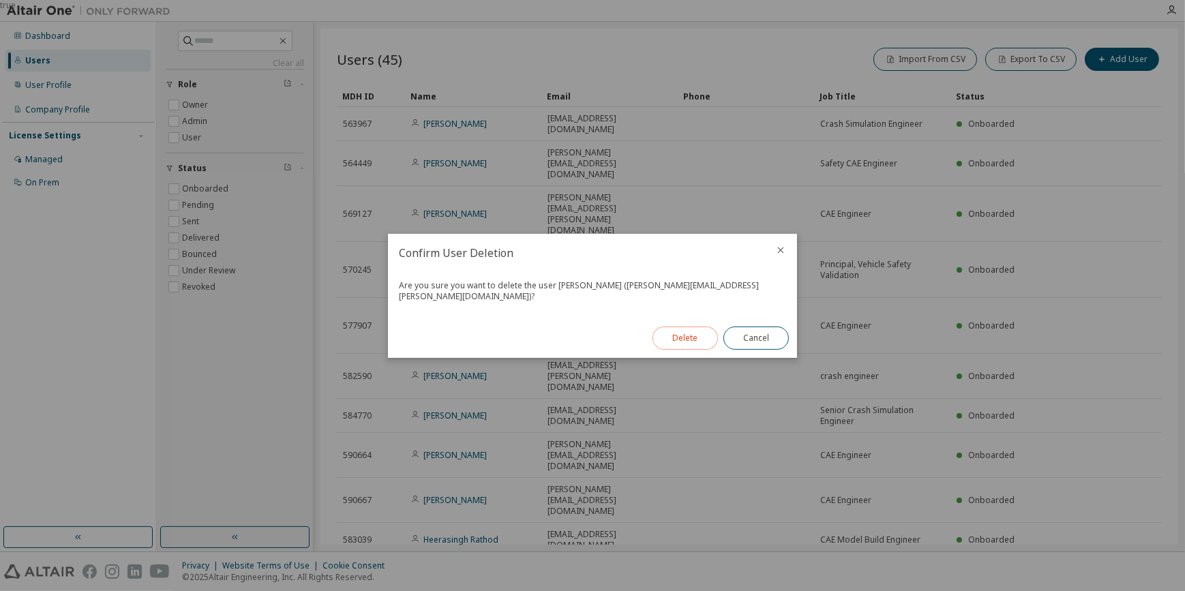
click at [667, 329] on button "Delete" at bounding box center [684, 337] width 65 height 23
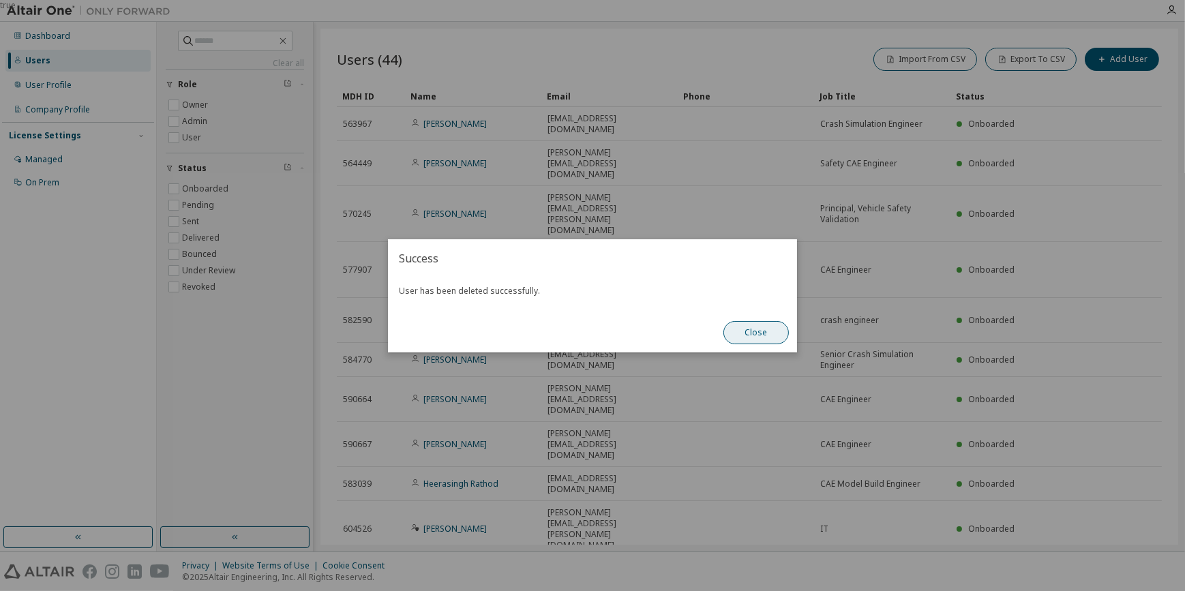
click at [753, 336] on button "Close" at bounding box center [755, 332] width 65 height 23
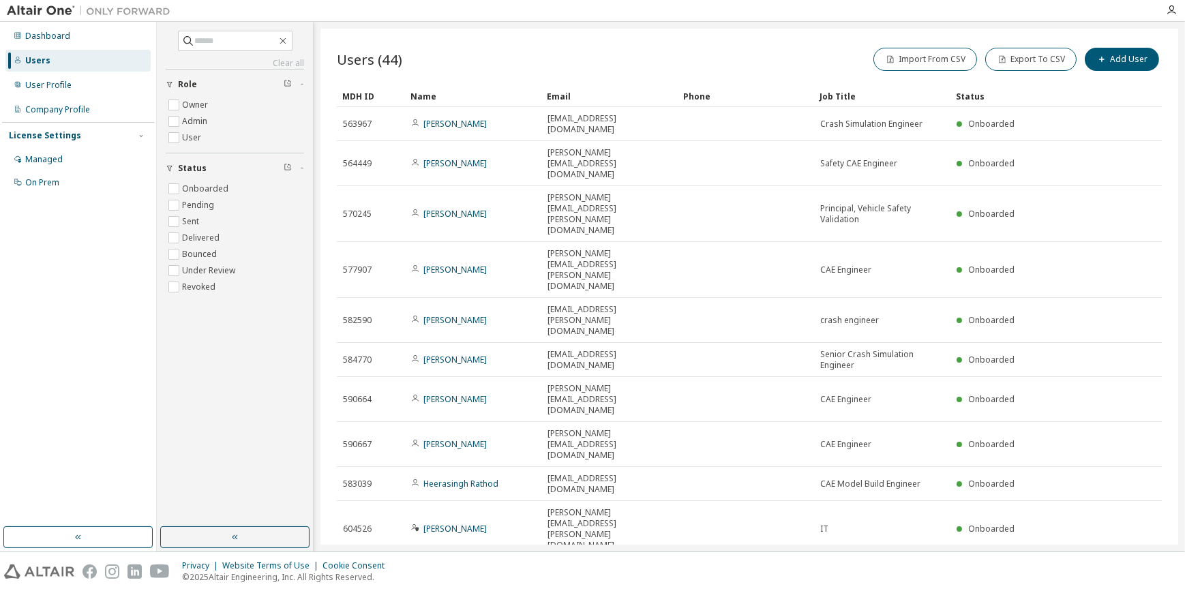
click at [1123, 565] on icon "button" at bounding box center [1127, 573] width 16 height 16
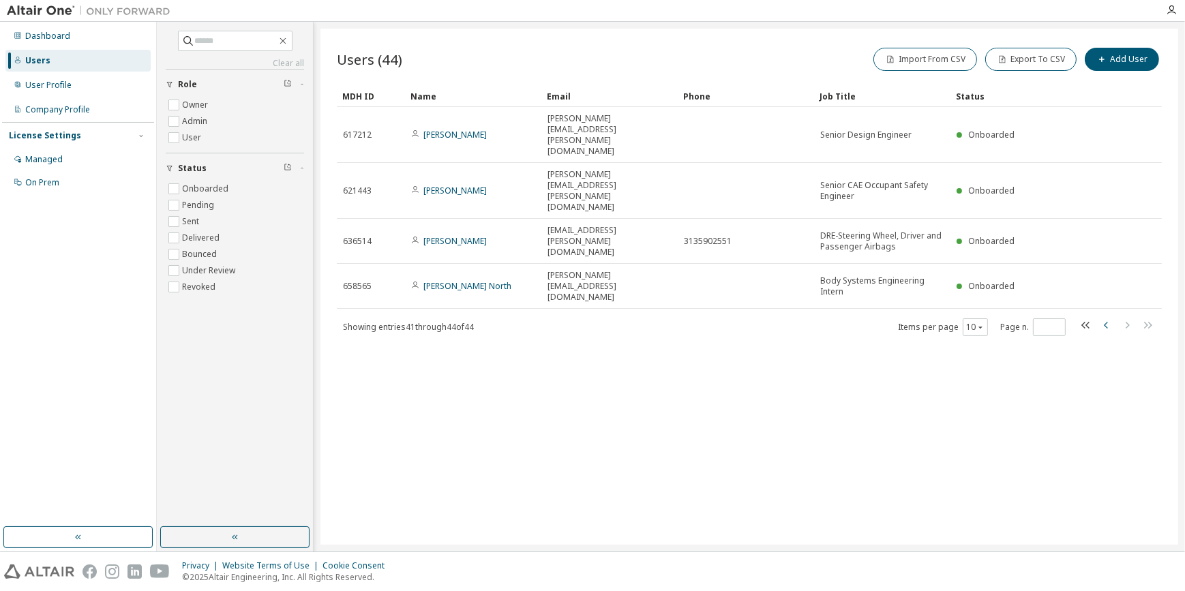
click at [1102, 317] on icon "button" at bounding box center [1106, 325] width 16 height 16
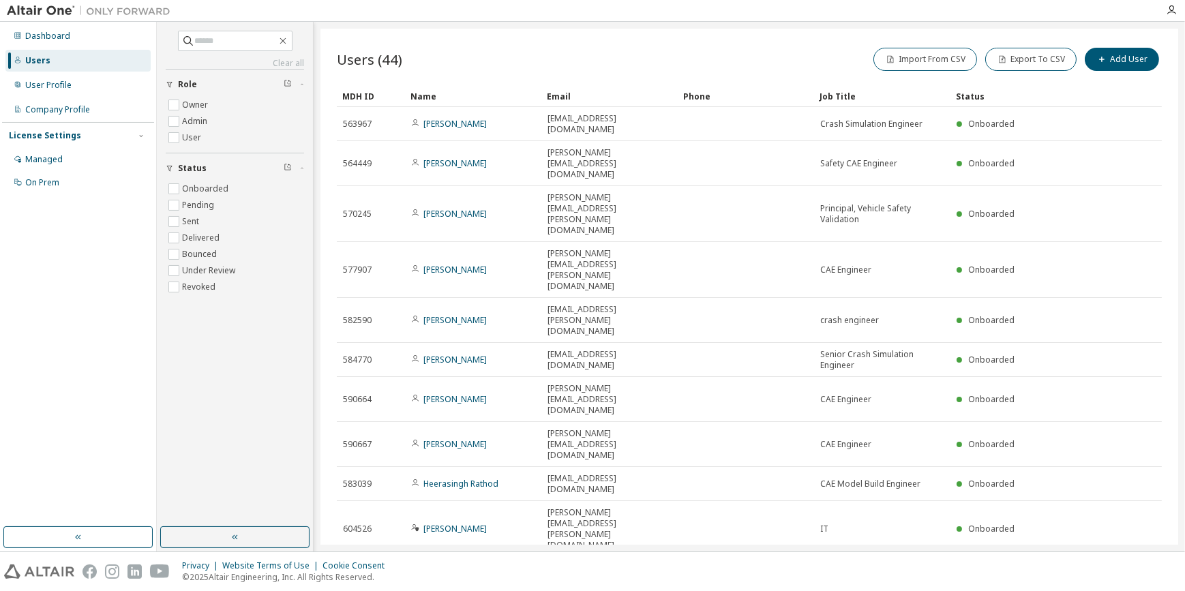
click at [1103, 565] on icon "button" at bounding box center [1106, 573] width 16 height 16
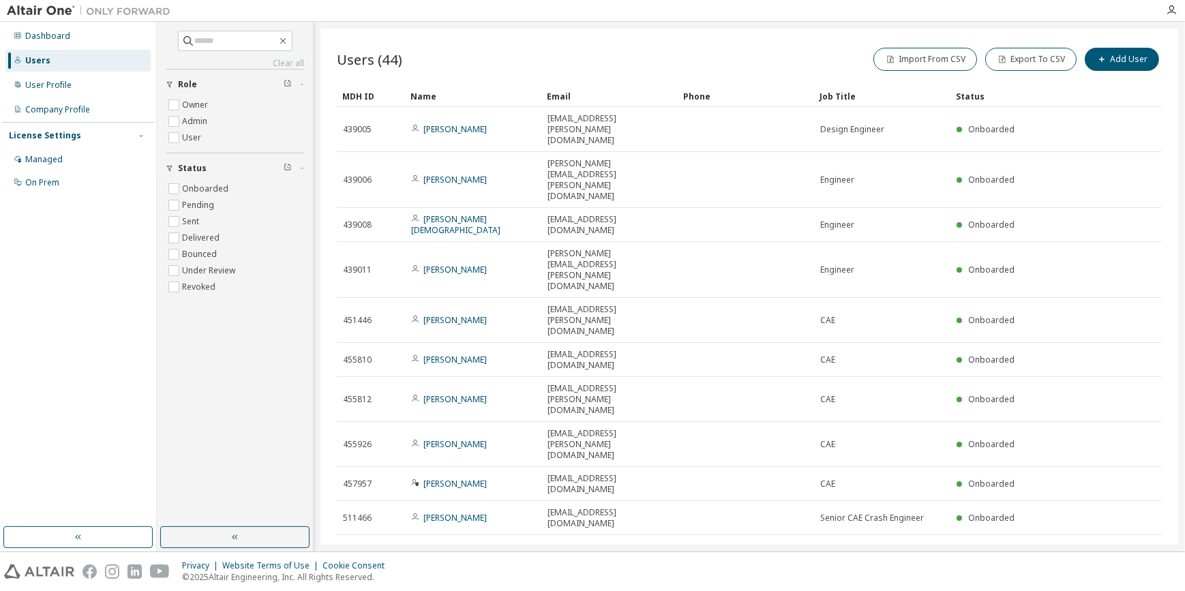
click at [1106, 543] on icon "button" at bounding box center [1106, 551] width 16 height 16
type input "*"
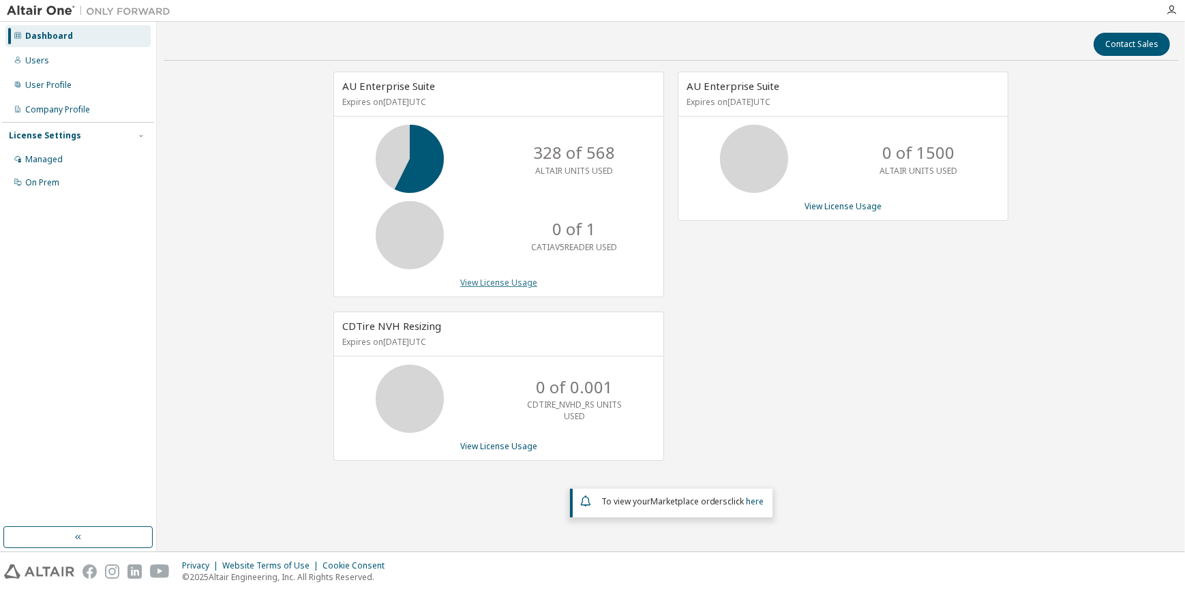
click at [491, 284] on link "View License Usage" at bounding box center [498, 283] width 77 height 12
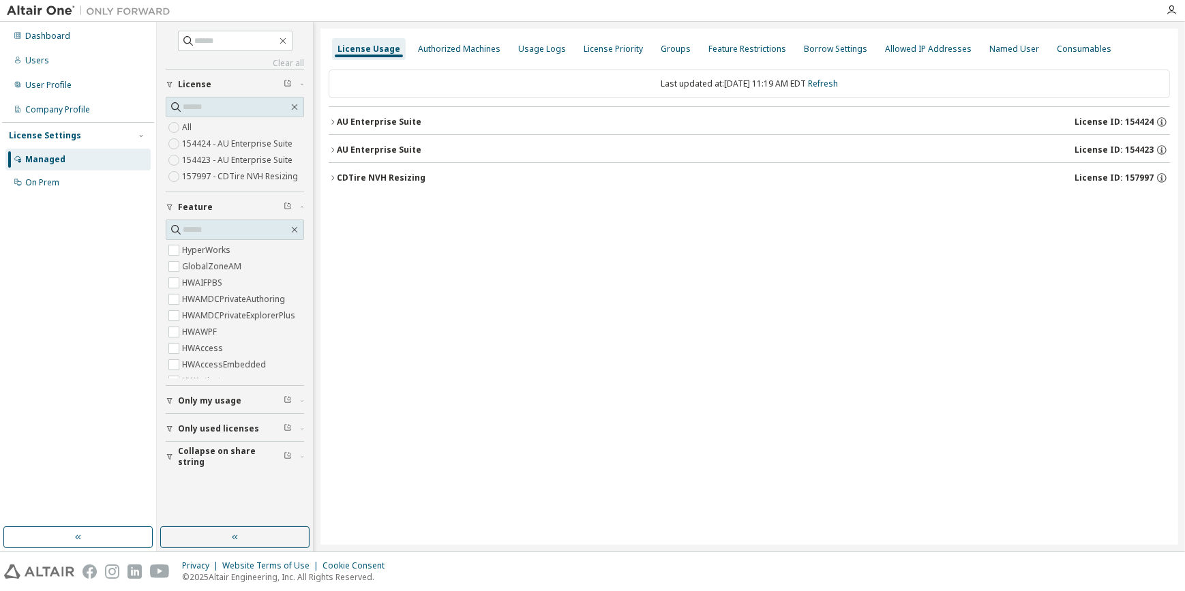
click at [329, 149] on icon "button" at bounding box center [333, 150] width 8 height 8
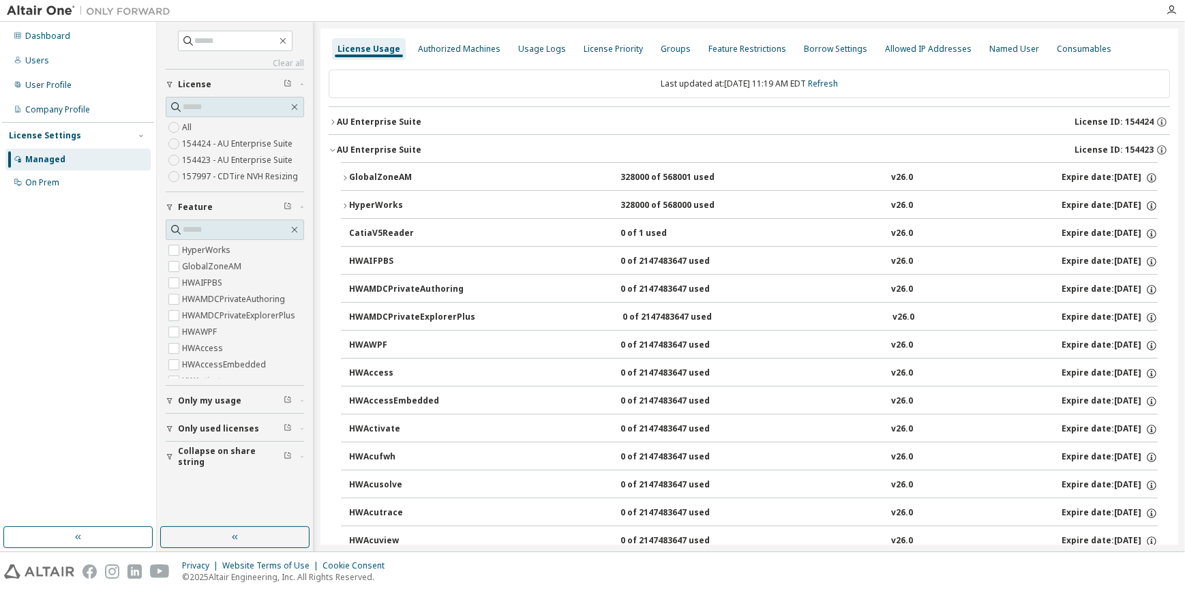
click at [346, 171] on button "GlobalZoneAM 328000 of 568001 used v26.0 Expire date: [DATE]" at bounding box center [749, 178] width 817 height 30
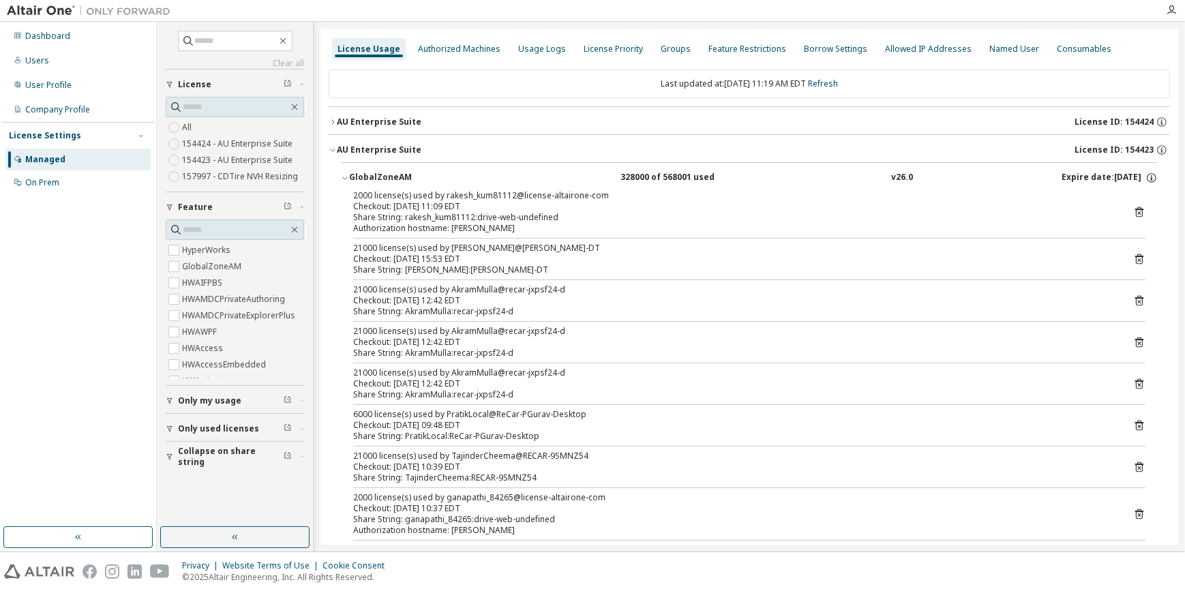
click at [345, 176] on icon "button" at bounding box center [345, 178] width 8 height 8
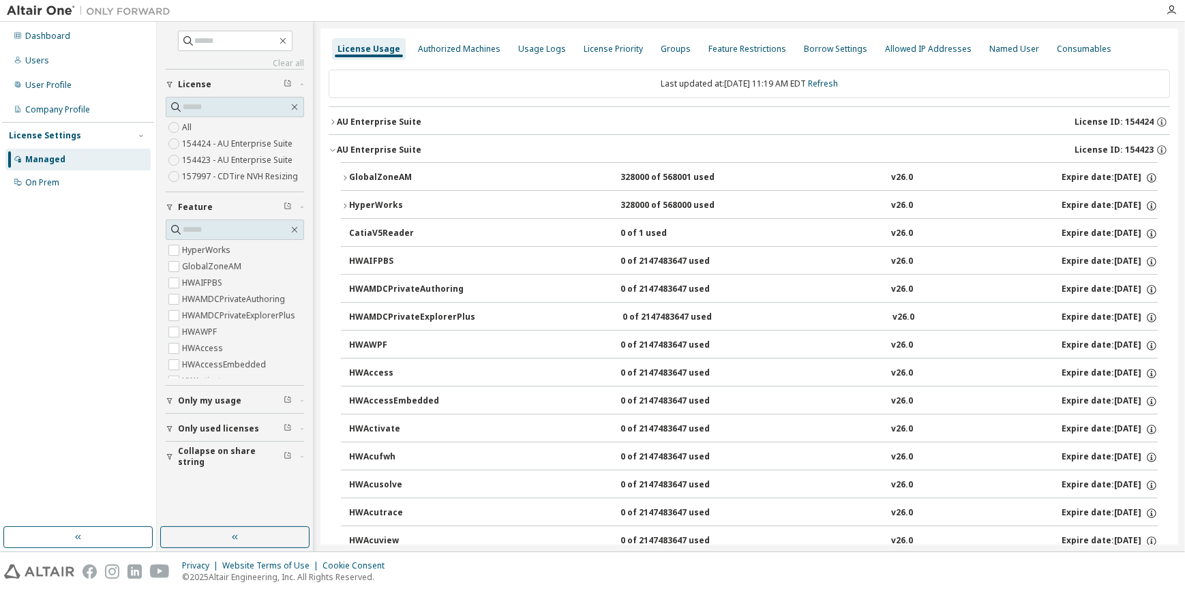
click at [330, 147] on icon "button" at bounding box center [333, 150] width 8 height 8
